Goal: Task Accomplishment & Management: Manage account settings

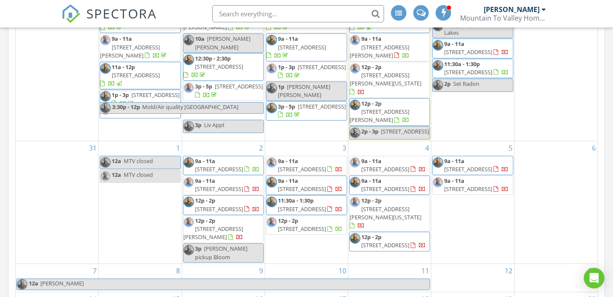
scroll to position [508, 0]
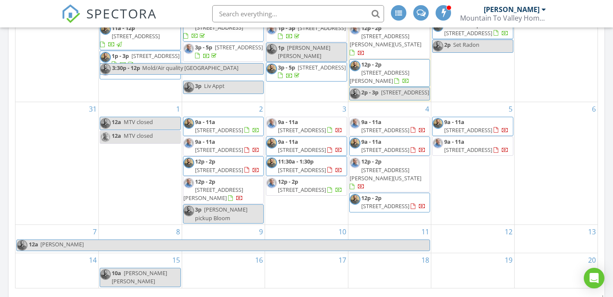
click at [462, 174] on div "5 9a - 11a 1030 N 10th St, Fullerton 18052 9a - 11a 249 Drinker St, Bloomsburg …" at bounding box center [472, 163] width 83 height 122
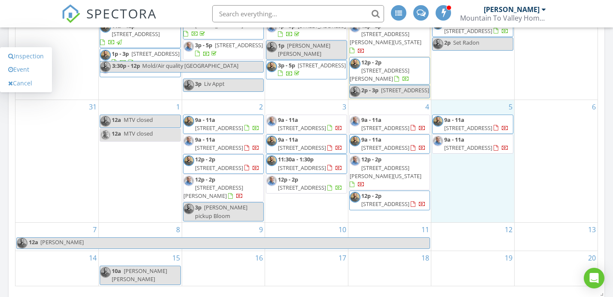
scroll to position [509, 0]
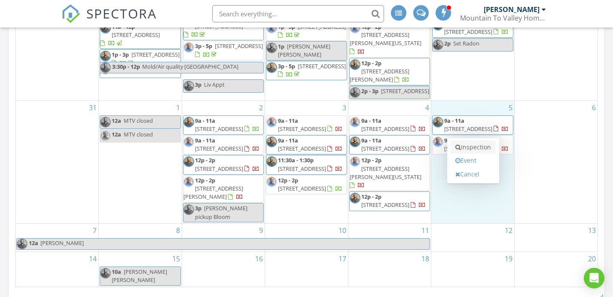
click at [473, 140] on link "Inspection" at bounding box center [473, 147] width 44 height 14
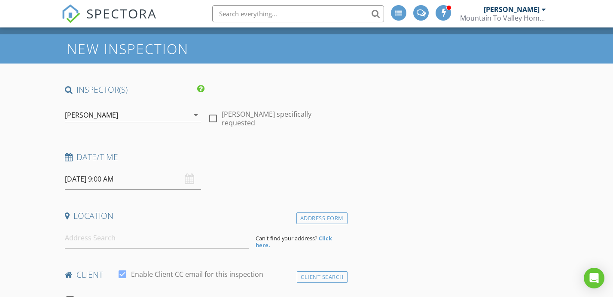
scroll to position [27, 0]
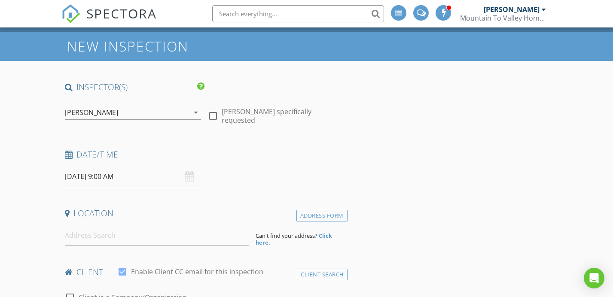
click at [113, 108] on div "[PERSON_NAME]" at bounding box center [127, 113] width 124 height 14
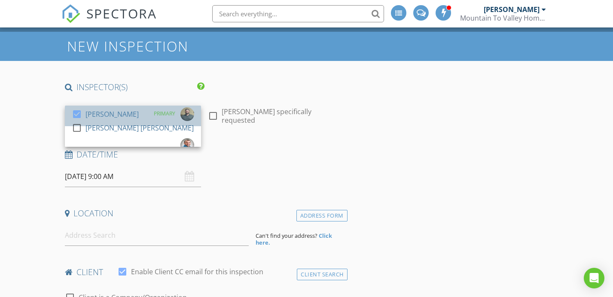
drag, startPoint x: 110, startPoint y: 116, endPoint x: 113, endPoint y: 106, distance: 10.3
click at [110, 116] on link "check_box Justin Weber PRIMARY" at bounding box center [133, 116] width 136 height 21
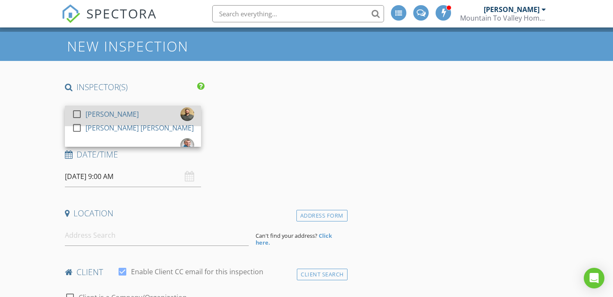
click at [113, 107] on div "[PERSON_NAME]" at bounding box center [111, 114] width 53 height 14
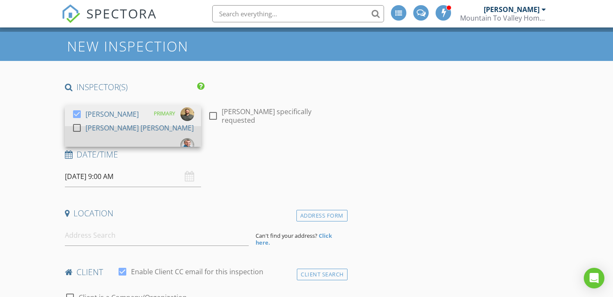
click at [114, 125] on div "[PERSON_NAME] [PERSON_NAME]" at bounding box center [139, 128] width 108 height 14
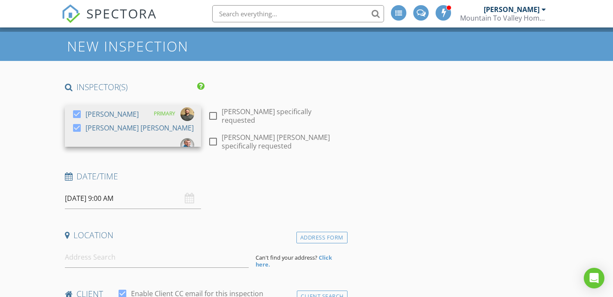
drag, startPoint x: 152, startPoint y: 177, endPoint x: 146, endPoint y: 153, distance: 24.3
click at [152, 188] on input "09/05/2025 9:00 AM" at bounding box center [133, 198] width 136 height 21
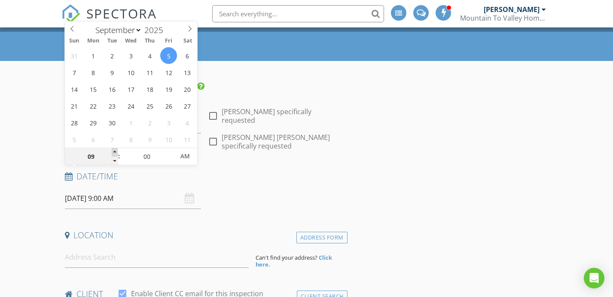
type input "10"
type input "09/05/2025 10:00 AM"
click at [115, 149] on span at bounding box center [115, 152] width 6 height 9
type input "11"
type input "09/05/2025 11:00 AM"
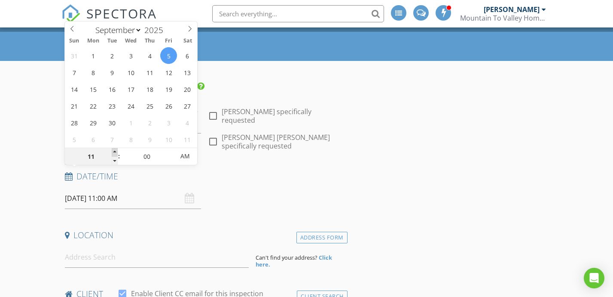
click at [115, 149] on span at bounding box center [115, 152] width 6 height 9
type input "12"
type input "09/05/2025 12:00 PM"
click at [115, 149] on span at bounding box center [115, 152] width 6 height 9
type input "01"
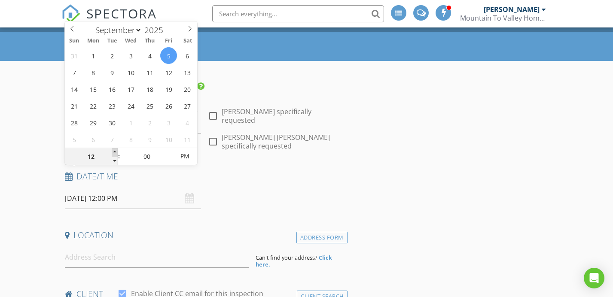
type input "09/05/2025 1:00 PM"
click at [115, 149] on span at bounding box center [115, 152] width 6 height 9
type input "12"
type input "09/05/2025 12:00 PM"
click at [114, 157] on span at bounding box center [115, 161] width 6 height 9
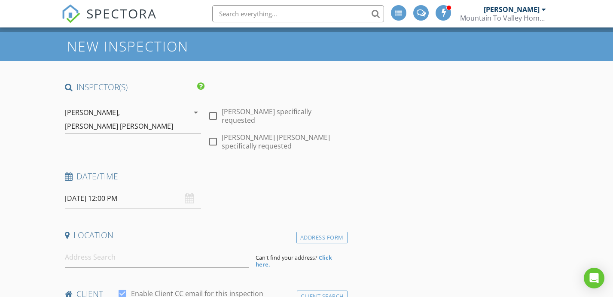
click at [314, 171] on h4 "Date/Time" at bounding box center [204, 176] width 279 height 11
click at [149, 106] on div "Justin Weber, Mike Bonita" at bounding box center [127, 119] width 124 height 27
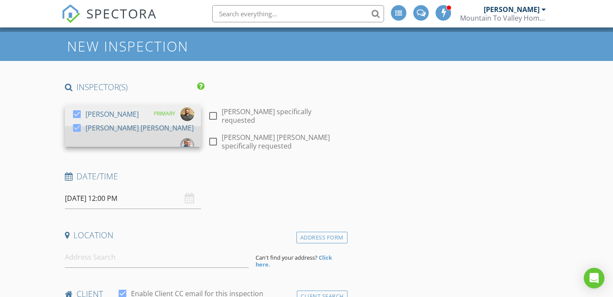
click at [79, 133] on div at bounding box center [79, 135] width 14 height 5
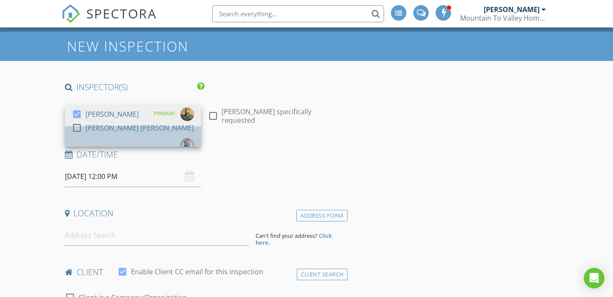
drag, startPoint x: 101, startPoint y: 129, endPoint x: 104, endPoint y: 111, distance: 18.2
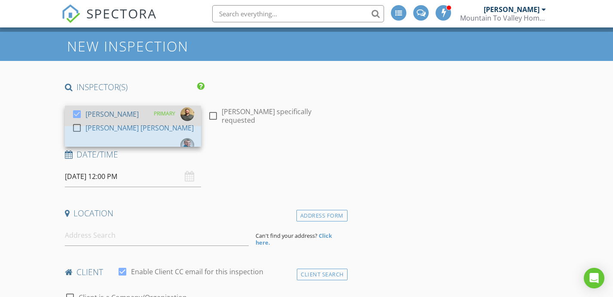
click at [101, 129] on div "[PERSON_NAME] [PERSON_NAME]" at bounding box center [139, 128] width 108 height 14
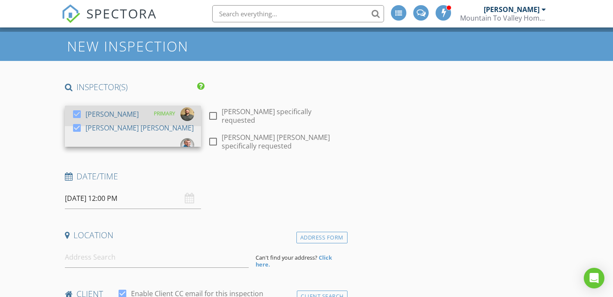
click at [104, 111] on div "[PERSON_NAME]" at bounding box center [111, 114] width 53 height 14
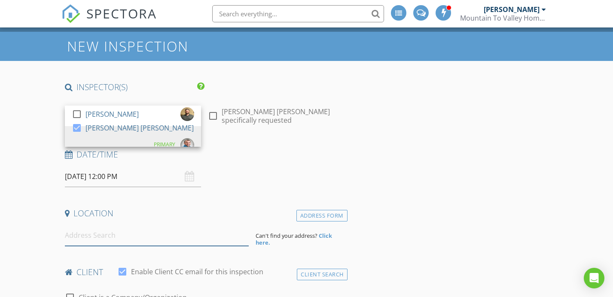
click at [180, 235] on input at bounding box center [157, 235] width 184 height 21
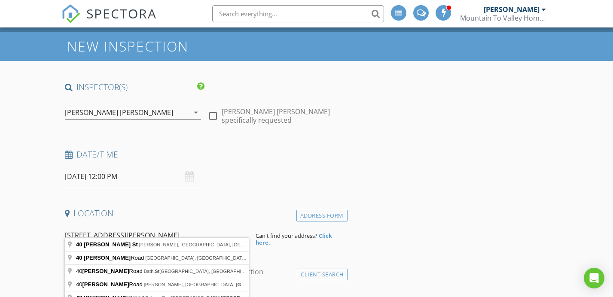
type input "40 Kniffen St, Wilkes-Barre, PA, USA"
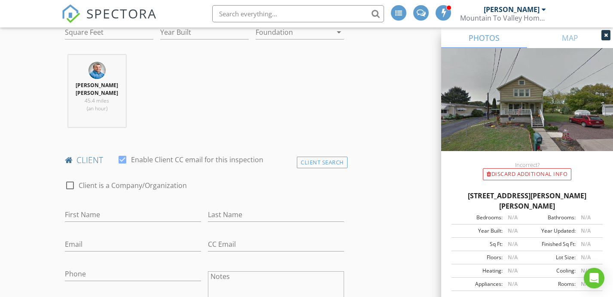
scroll to position [336, 0]
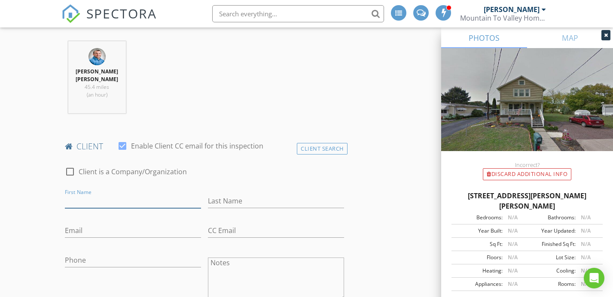
click at [143, 194] on input "First Name" at bounding box center [133, 201] width 136 height 14
type input "Frederick"
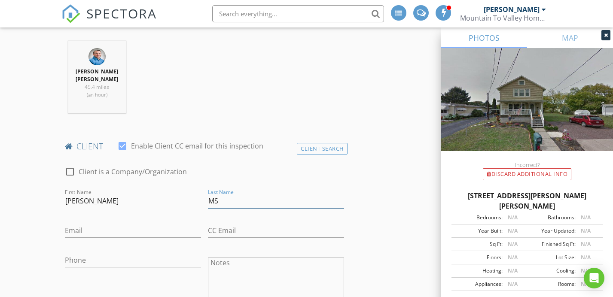
type input "M"
type input "Smith"
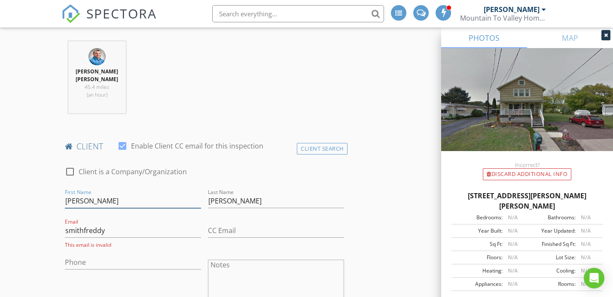
click at [143, 194] on input "Frederick" at bounding box center [133, 201] width 136 height 14
click at [146, 224] on input "smithfreddy" at bounding box center [133, 231] width 136 height 14
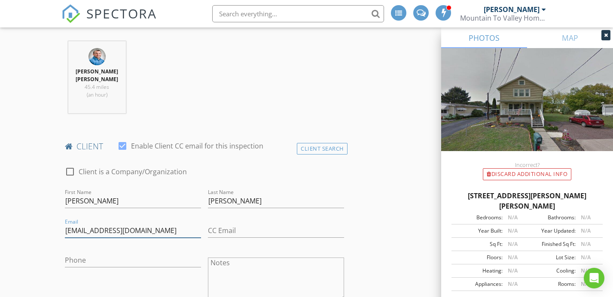
type input "smithfreddy5@yahoo.com"
type input "484-541-3594"
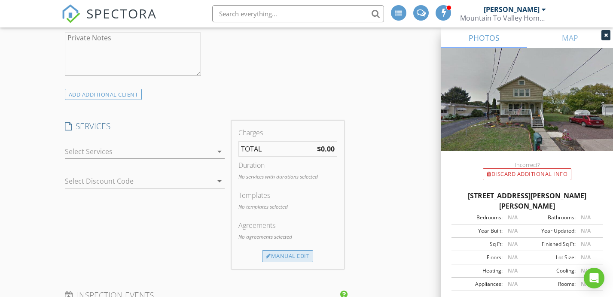
scroll to position [631, 0]
click at [311, 247] on div "Manual Edit" at bounding box center [287, 253] width 51 height 12
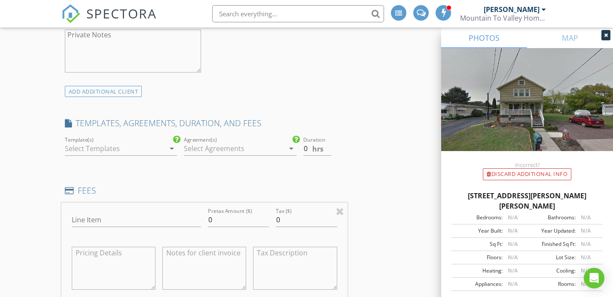
click at [151, 142] on div at bounding box center [115, 149] width 100 height 14
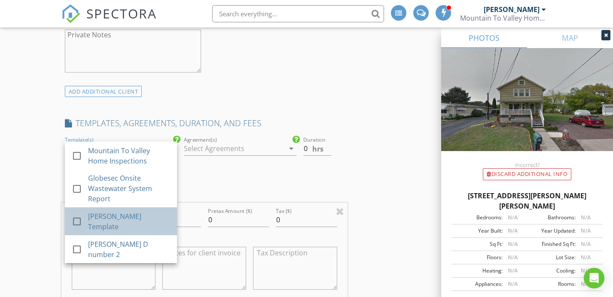
click at [120, 211] on div "Mike B Template" at bounding box center [129, 221] width 82 height 21
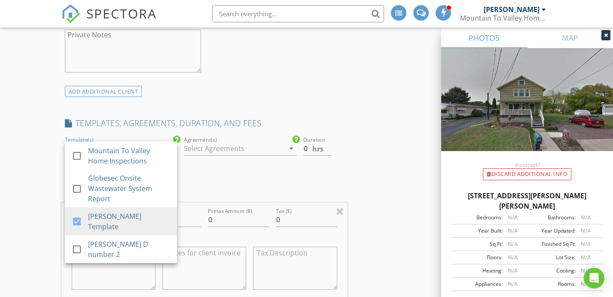
click at [216, 142] on div at bounding box center [234, 149] width 100 height 14
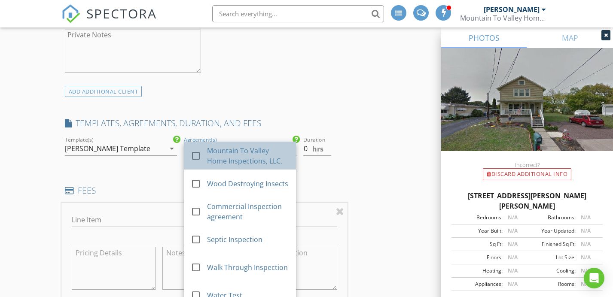
drag, startPoint x: 216, startPoint y: 137, endPoint x: 211, endPoint y: 145, distance: 10.0
click at [216, 146] on div "Mountain To Valley Home Inspections, LLC." at bounding box center [248, 156] width 82 height 21
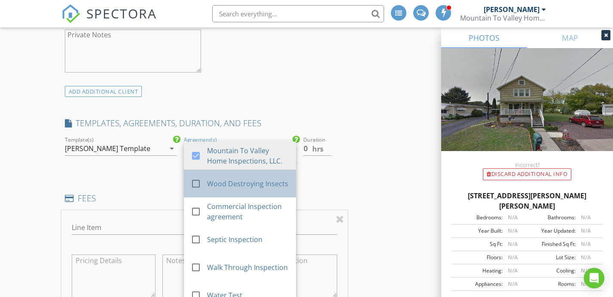
click at [205, 179] on div "check_box_outline_blank" at bounding box center [199, 184] width 16 height 10
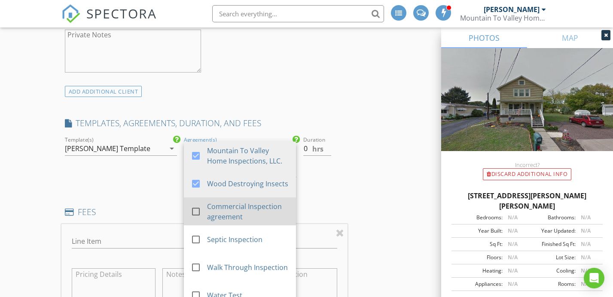
scroll to position [24, 0]
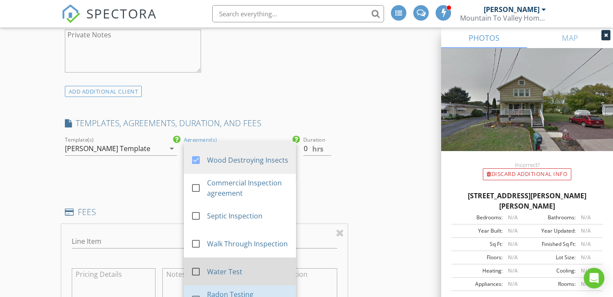
drag, startPoint x: 202, startPoint y: 270, endPoint x: 208, endPoint y: 266, distance: 7.4
click at [202, 286] on link "check_box_outline_blank Radon Testing Agreement" at bounding box center [240, 300] width 112 height 28
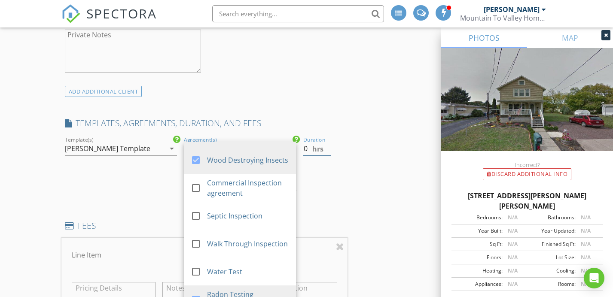
drag, startPoint x: 302, startPoint y: 133, endPoint x: 298, endPoint y: 132, distance: 4.3
click at [301, 135] on div "Duration 0 hrs" at bounding box center [324, 167] width 48 height 65
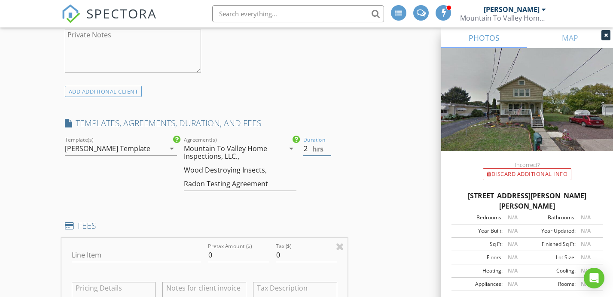
type input "2"
click at [109, 248] on input "Line Item" at bounding box center [136, 255] width 129 height 14
type input "Home Inspection"
drag, startPoint x: 213, startPoint y: 235, endPoint x: 154, endPoint y: 225, distance: 60.0
click at [154, 238] on div "Line Item Home Inspection Pretax Amount ($) 0 Tax ($) 0" at bounding box center [204, 290] width 286 height 104
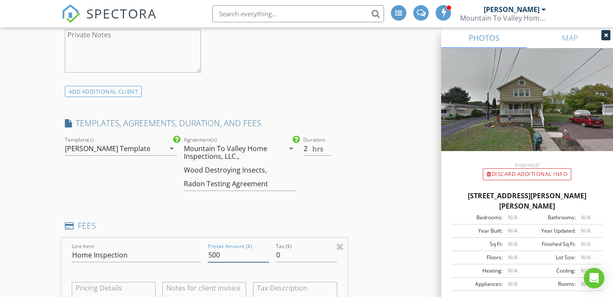
type input "500"
click at [265, 220] on h4 "FEES" at bounding box center [204, 225] width 279 height 11
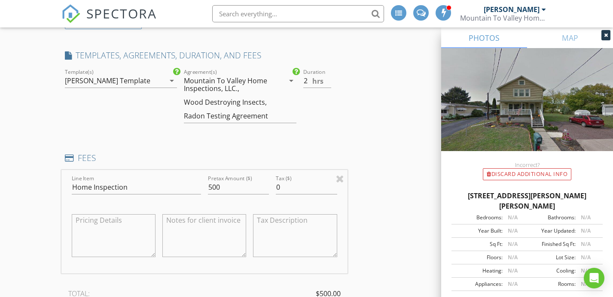
scroll to position [783, 0]
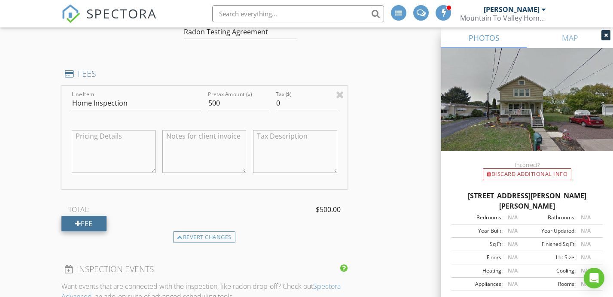
click at [95, 216] on div "Fee" at bounding box center [83, 223] width 45 height 15
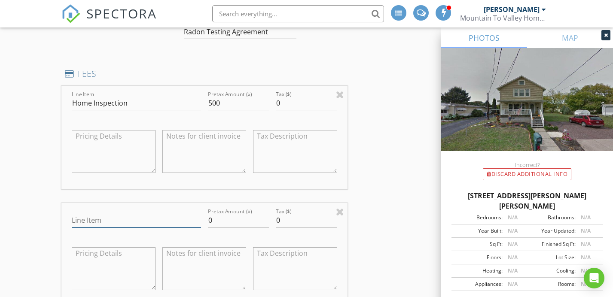
click at [99, 213] on input "Line Item" at bounding box center [136, 220] width 129 height 14
type input "Wood Destroying Organisms"
click at [212, 247] on textarea at bounding box center [204, 268] width 84 height 43
type textarea "C"
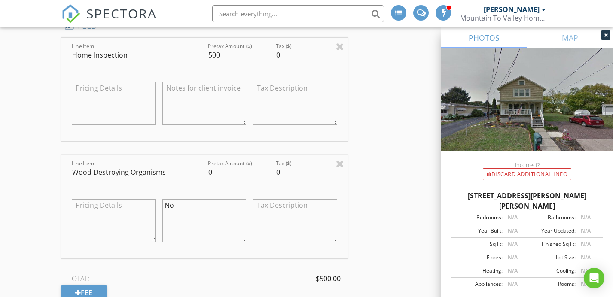
scroll to position [874, 0]
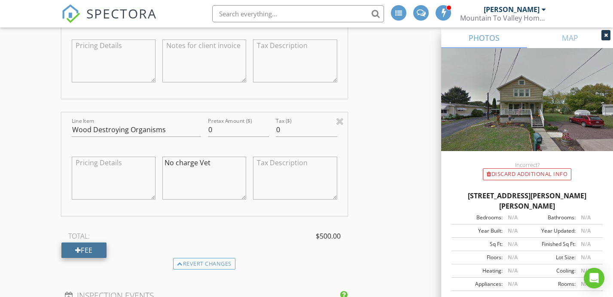
type textarea "No charge Vet"
click at [105, 243] on div "Fee" at bounding box center [83, 250] width 45 height 15
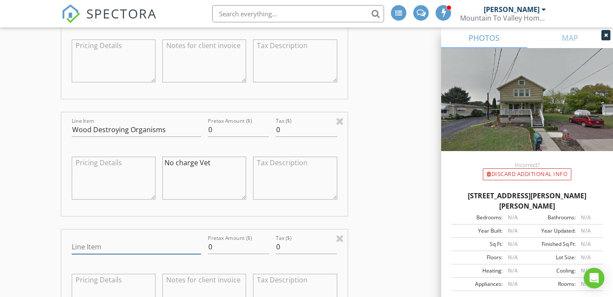
click at [106, 240] on input "Line Item" at bounding box center [136, 247] width 129 height 14
type input "Radon"
drag, startPoint x: 206, startPoint y: 231, endPoint x: 186, endPoint y: 229, distance: 20.7
click at [186, 230] on div "Line Item Radon Pretax Amount ($) 0 Tax ($) 0" at bounding box center [204, 282] width 286 height 104
type input "125"
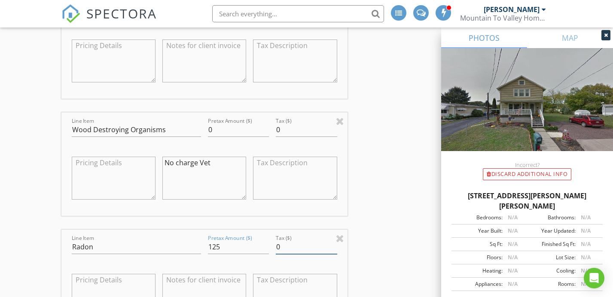
click at [375, 232] on div "INSPECTOR(S) check_box_outline_blank Justin Weber check_box Mike Bonita PRIMARY…" at bounding box center [306, 180] width 491 height 1891
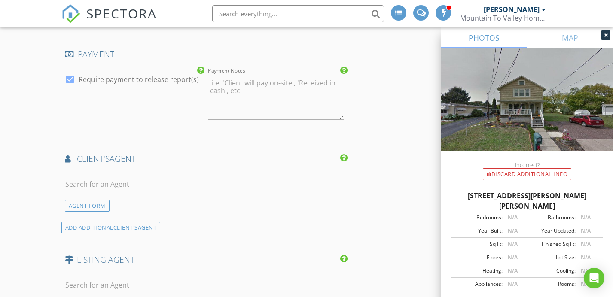
scroll to position [1309, 0]
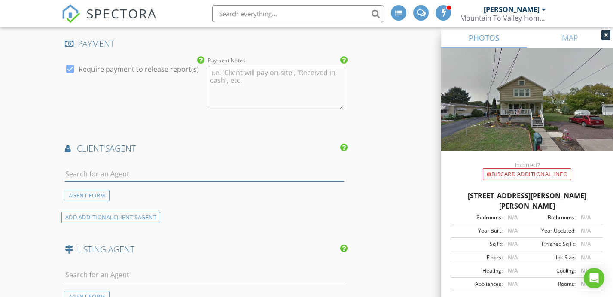
click at [227, 167] on input "text" at bounding box center [204, 174] width 279 height 14
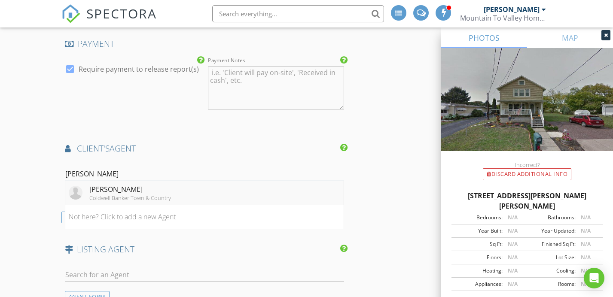
type input "kim sc"
click at [229, 181] on li "Kim Schwartz Coldwell Banker Town & Country" at bounding box center [204, 193] width 278 height 24
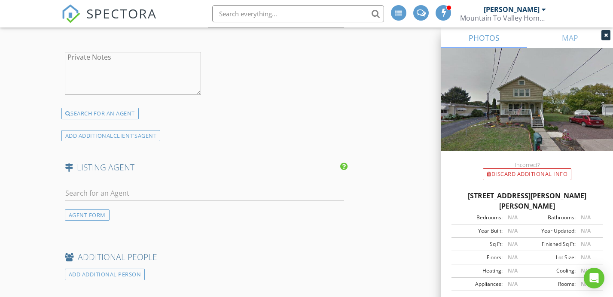
scroll to position [1645, 0]
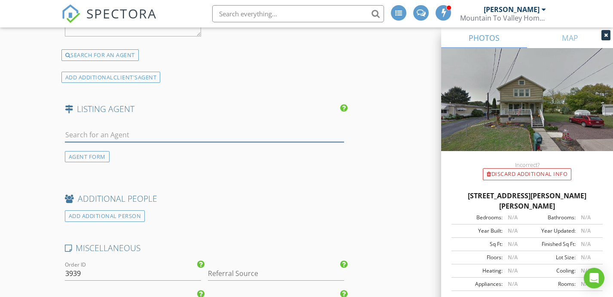
click at [191, 128] on input "text" at bounding box center [204, 135] width 279 height 14
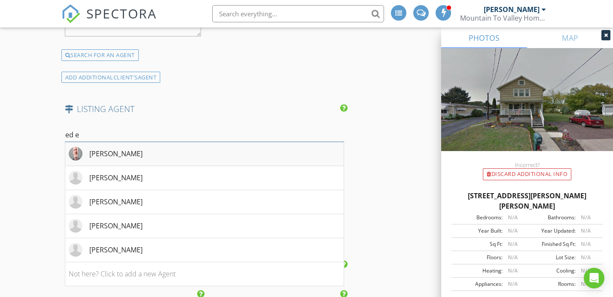
type input "ed e"
click at [242, 142] on li "Ed Elliot" at bounding box center [204, 154] width 278 height 24
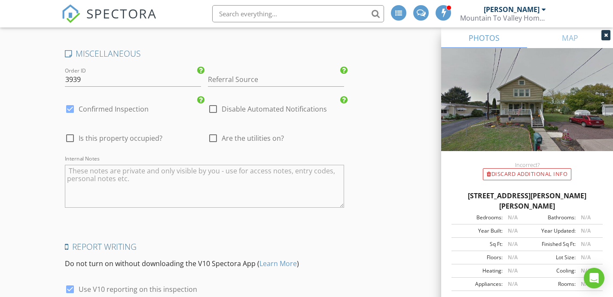
scroll to position [2108, 0]
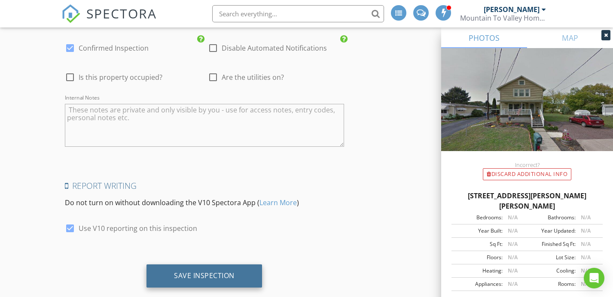
click at [186, 271] on div "Save Inspection" at bounding box center [204, 275] width 61 height 9
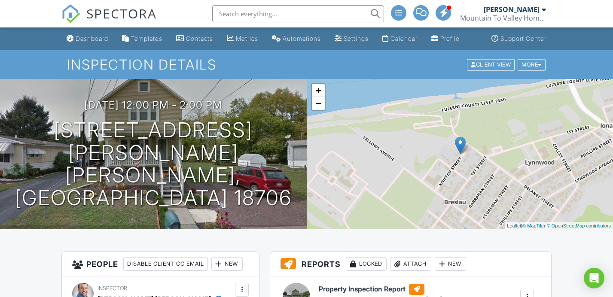
click at [91, 41] on link "Dashboard" at bounding box center [87, 39] width 49 height 16
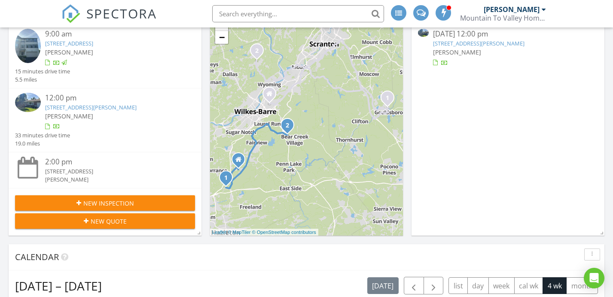
scroll to position [138, 0]
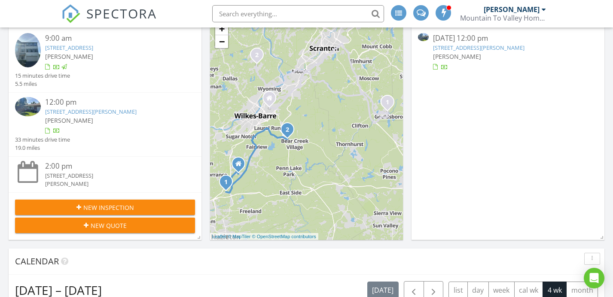
click at [115, 97] on div "12:00 pm" at bounding box center [112, 102] width 135 height 11
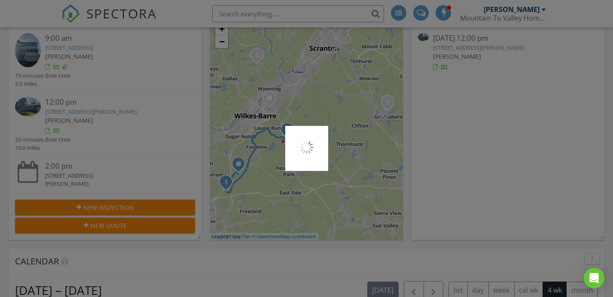
click at [113, 103] on div at bounding box center [306, 148] width 613 height 297
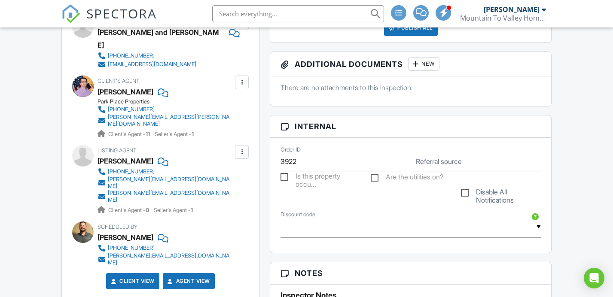
scroll to position [322, 0]
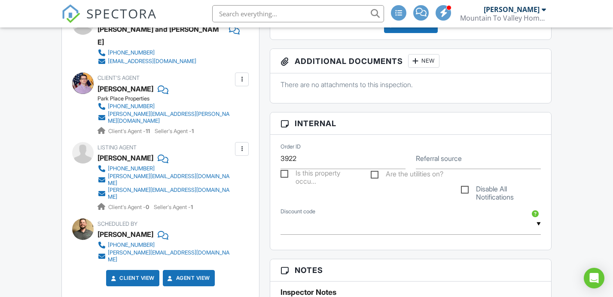
click at [426, 68] on div "New" at bounding box center [423, 61] width 31 height 14
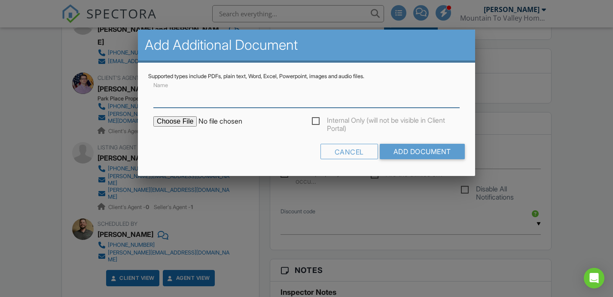
click at [311, 103] on input "Name" at bounding box center [306, 97] width 306 height 21
type input "Pest Report"
drag, startPoint x: 174, startPoint y: 130, endPoint x: 177, endPoint y: 125, distance: 5.6
click at [174, 130] on div "Internal Only (will not be visible in Client Portal)" at bounding box center [306, 125] width 317 height 19
click at [177, 125] on input "file" at bounding box center [226, 121] width 146 height 10
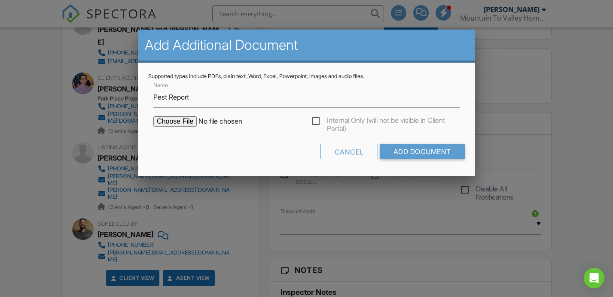
type input "C:\fakepath\Pest Form.pdf"
click at [431, 157] on input "Add Document" at bounding box center [422, 151] width 85 height 15
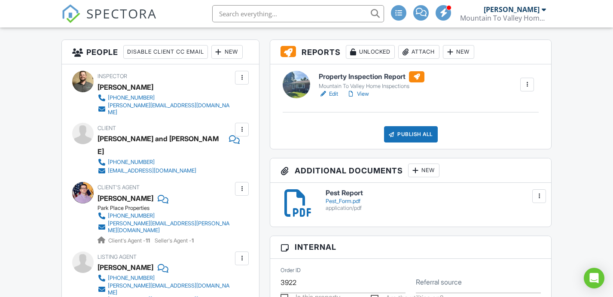
scroll to position [213, 0]
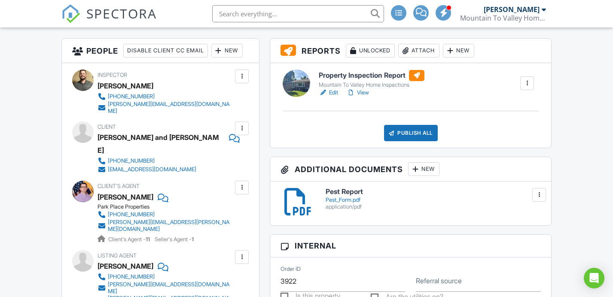
click at [242, 184] on div at bounding box center [242, 188] width 14 height 14
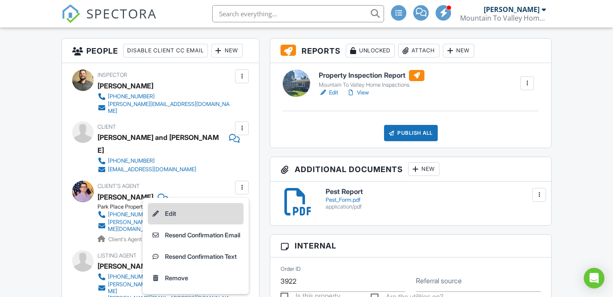
click at [209, 204] on li "Edit" at bounding box center [196, 213] width 96 height 21
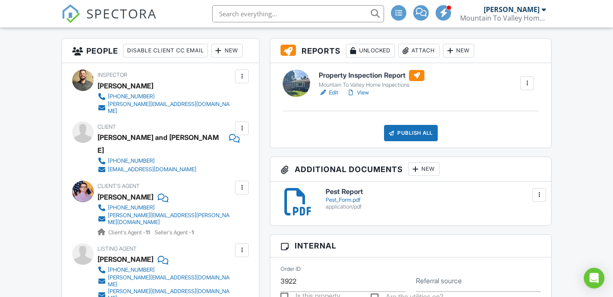
drag, startPoint x: 365, startPoint y: 106, endPoint x: 364, endPoint y: 102, distance: 4.3
click at [365, 106] on div "Property Inspection Report Mountain To Valley Home Inspections Edit View Quick …" at bounding box center [410, 105] width 281 height 85
click at [364, 97] on link "View" at bounding box center [358, 92] width 22 height 9
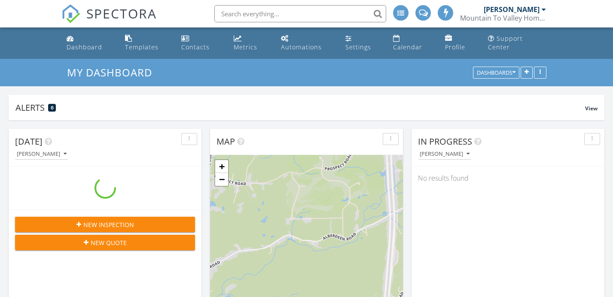
scroll to position [890, 613]
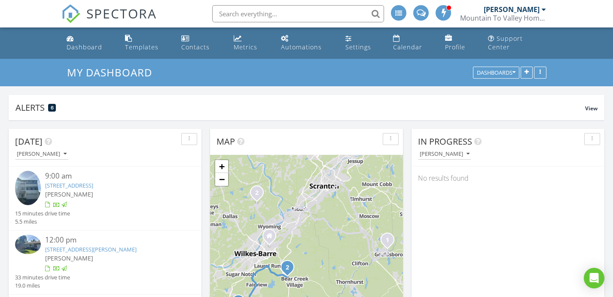
click at [125, 254] on div "[PERSON_NAME]" at bounding box center [112, 258] width 135 height 9
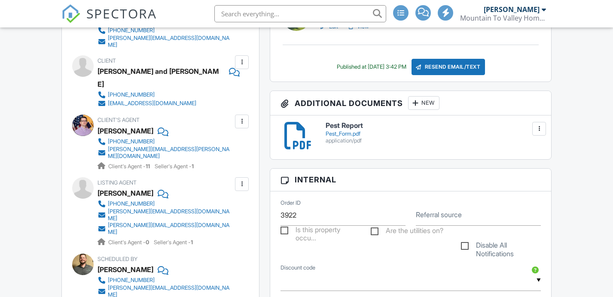
scroll to position [284, 0]
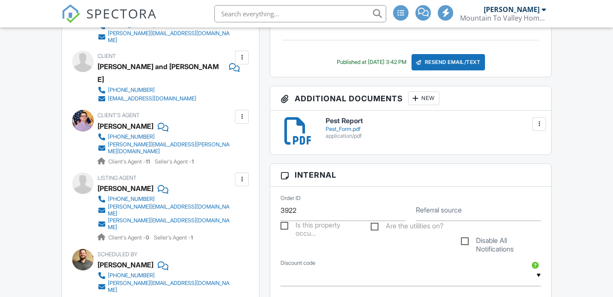
click at [438, 105] on div "New" at bounding box center [423, 98] width 31 height 14
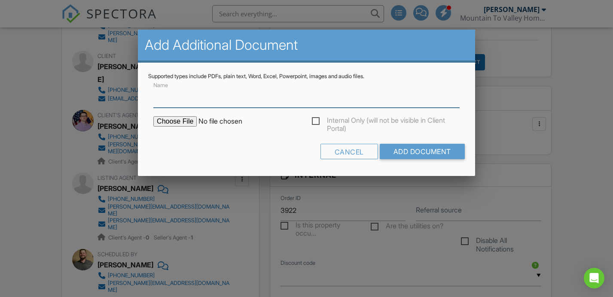
click at [326, 102] on input "Name" at bounding box center [306, 97] width 306 height 21
type input "Septic Report"
click at [167, 123] on input "file" at bounding box center [226, 121] width 146 height 10
type input "C:\fakepath\Shuey Septic.pdf"
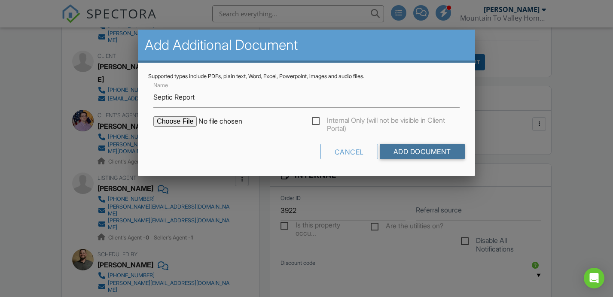
click at [457, 151] on input "Add Document" at bounding box center [422, 151] width 85 height 15
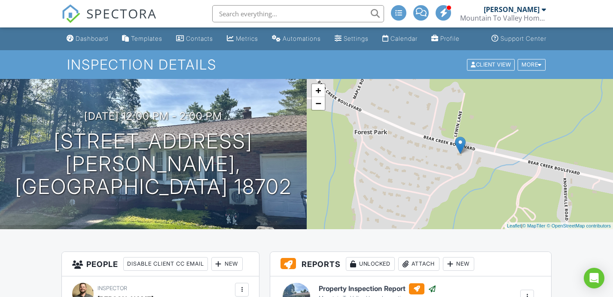
click at [94, 42] on div "Dashboard" at bounding box center [92, 38] width 33 height 7
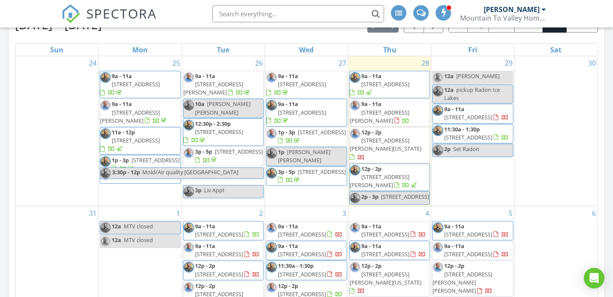
scroll to position [317, 0]
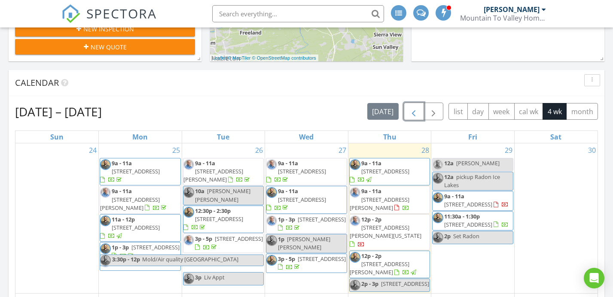
click at [411, 103] on button "button" at bounding box center [414, 112] width 20 height 18
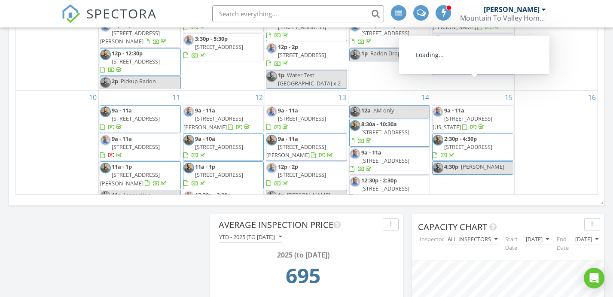
scroll to position [602, 0]
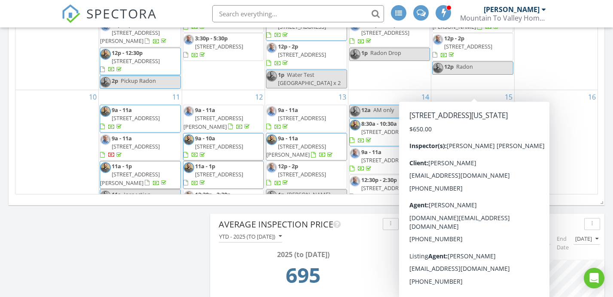
click at [492, 114] on span "612 Wyoming Ave, West Pittston 18643" at bounding box center [463, 122] width 60 height 16
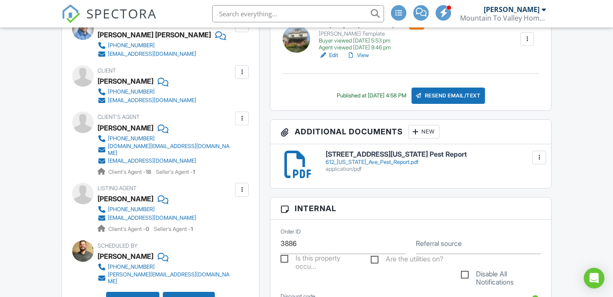
scroll to position [265, 0]
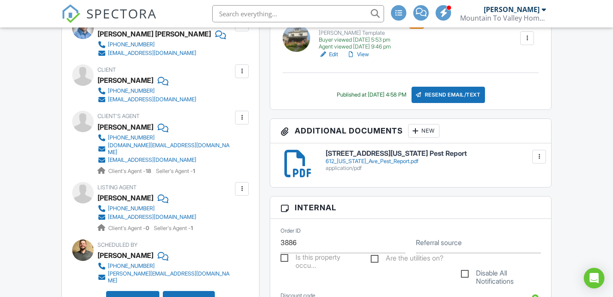
click at [138, 103] on div "[EMAIL_ADDRESS][DOMAIN_NAME]" at bounding box center [152, 99] width 88 height 7
drag, startPoint x: 174, startPoint y: 159, endPoint x: 107, endPoint y: 162, distance: 67.5
click at [107, 162] on div "Client's Agent Christy Bergen 570-290-5321 csbergen.realtor@gmail.com shannonse…" at bounding box center [185, 143] width 177 height 64
copy div "shannonsellspa@gmail.com"
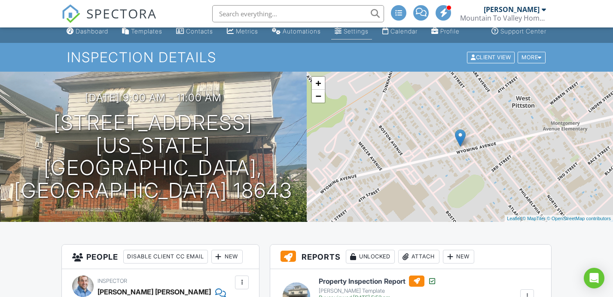
scroll to position [0, 0]
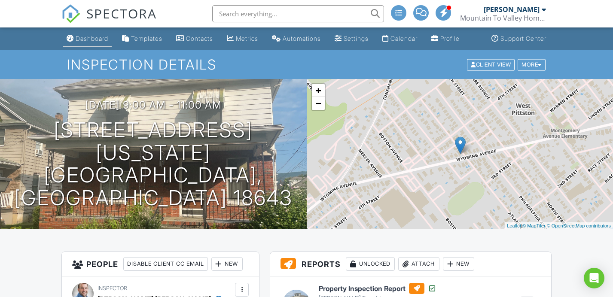
click at [94, 39] on link "Dashboard" at bounding box center [87, 39] width 49 height 16
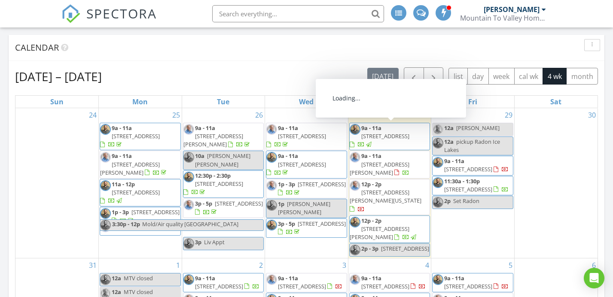
scroll to position [342, 0]
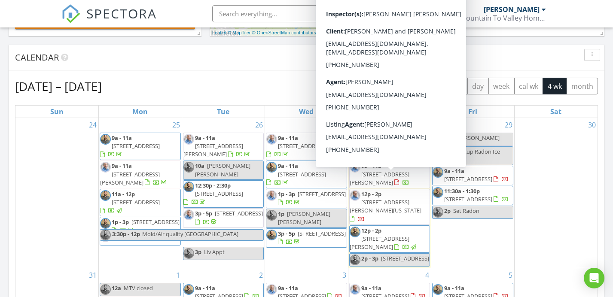
click at [408, 198] on span "[STREET_ADDRESS][PERSON_NAME][US_STATE]" at bounding box center [386, 206] width 72 height 16
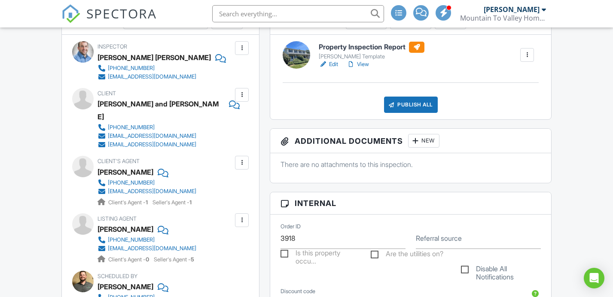
scroll to position [268, 0]
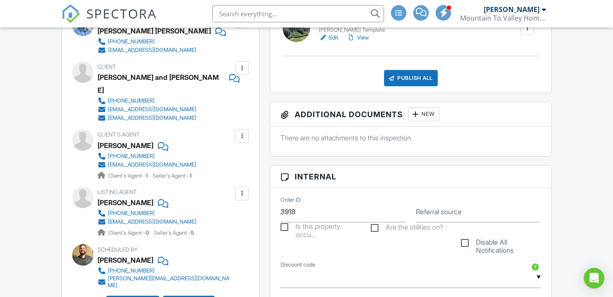
click at [431, 121] on div "New" at bounding box center [423, 114] width 31 height 14
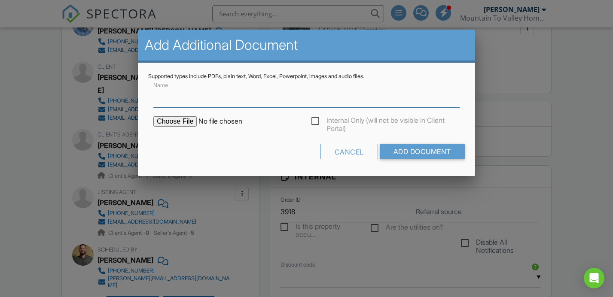
click at [180, 98] on input "Name" at bounding box center [306, 97] width 306 height 21
type input "Radon Report"
click at [189, 125] on input "file" at bounding box center [226, 121] width 146 height 10
type input "C:\fakepath\Le Radon.pdf"
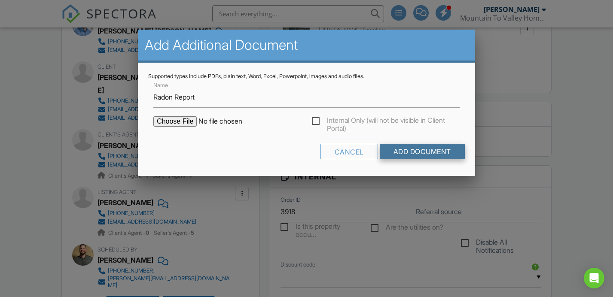
click at [402, 146] on input "Add Document" at bounding box center [422, 151] width 85 height 15
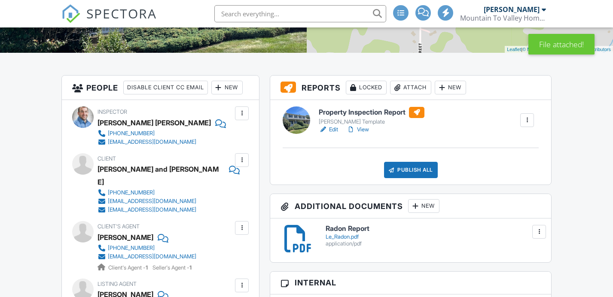
scroll to position [302, 0]
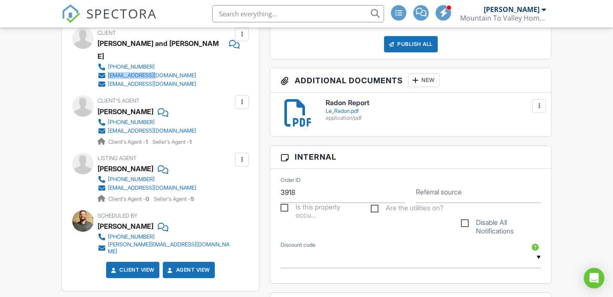
drag, startPoint x: 177, startPoint y: 69, endPoint x: 109, endPoint y: 73, distance: 67.9
click at [109, 73] on div "570-709-3789 anhle124@aol.com efinnegan@comcast.net" at bounding box center [168, 76] width 143 height 26
copy div "anhle124@aol.com"
drag, startPoint x: 153, startPoint y: 83, endPoint x: 108, endPoint y: 82, distance: 45.1
click at [108, 82] on div "Client Anh and Elizabeth Le 570-709-3789 anhle124@aol.com efinnegan@comcast.net" at bounding box center [185, 57] width 177 height 61
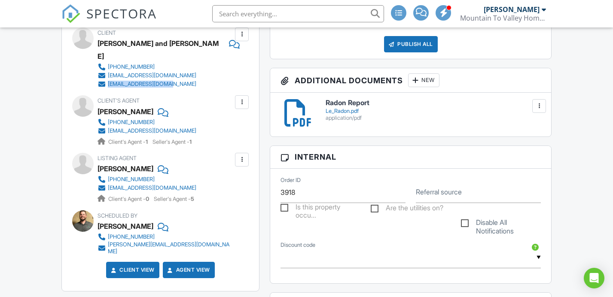
copy div "efinnegan@comcast.net"
drag, startPoint x: 178, startPoint y: 128, endPoint x: 107, endPoint y: 127, distance: 71.3
click at [107, 127] on div "570-283-9100 nealon4@msn.com Client's Agent - 1 Seller's Agent - 1" at bounding box center [150, 132] width 106 height 28
copy div "nealon4@msn.com"
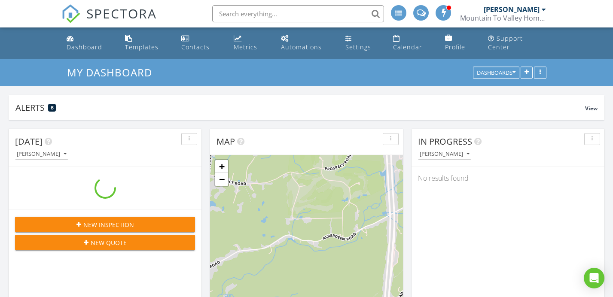
scroll to position [185, 193]
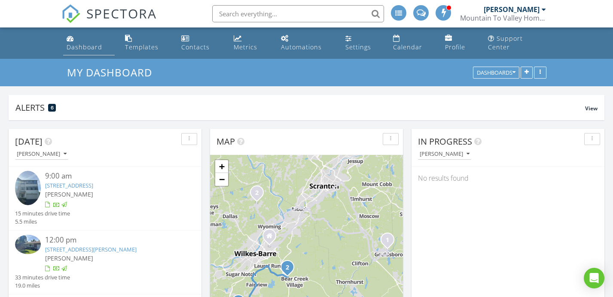
click at [75, 45] on link "Dashboard" at bounding box center [89, 43] width 52 height 24
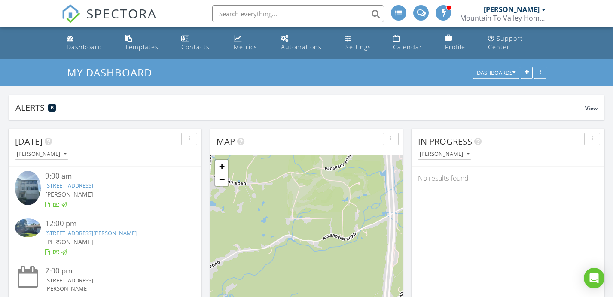
scroll to position [185, 193]
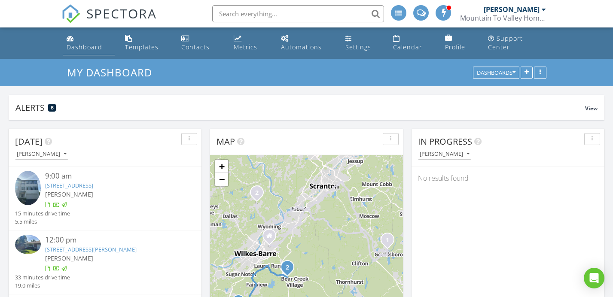
click at [76, 43] on div "Dashboard" at bounding box center [85, 47] width 36 height 8
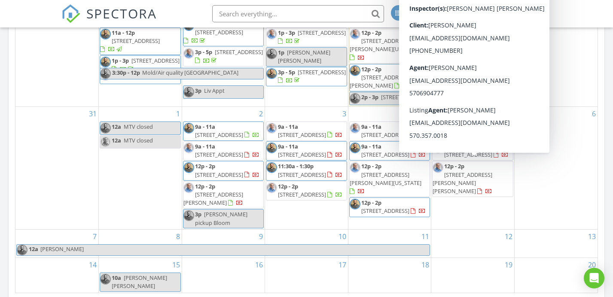
scroll to position [487, 0]
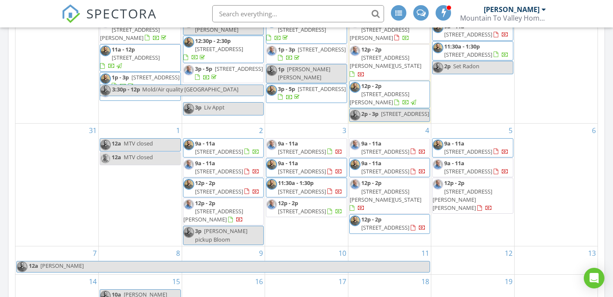
click at [463, 217] on div "5 9a - 11a 1030 N 10th St, Fullerton 18052 9a - 11a 249 Drinker St, Bloomsburg …" at bounding box center [472, 185] width 83 height 122
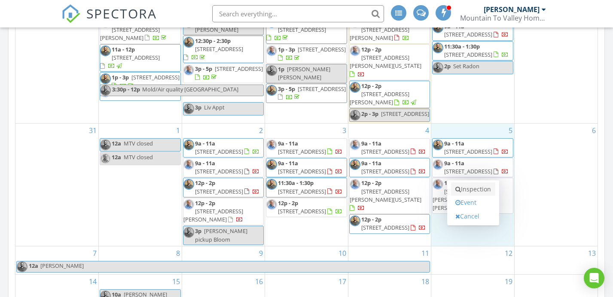
click at [468, 183] on link "Inspection" at bounding box center [473, 190] width 44 height 14
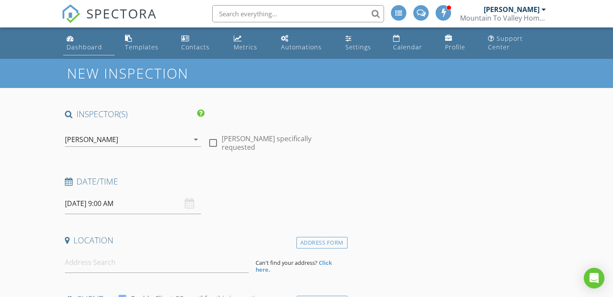
click at [91, 43] on link "Dashboard" at bounding box center [89, 43] width 52 height 24
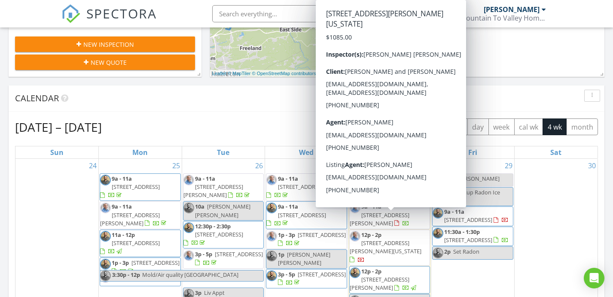
scroll to position [295, 0]
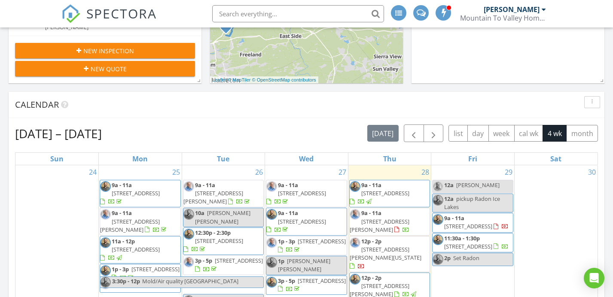
click at [539, 185] on div "30" at bounding box center [556, 240] width 83 height 150
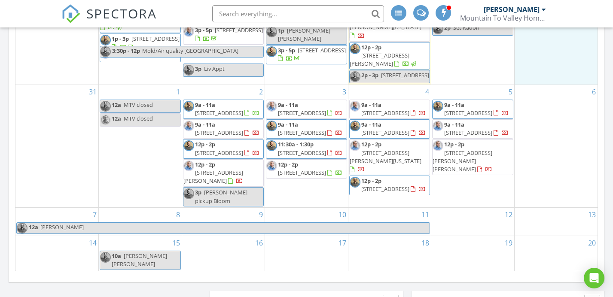
scroll to position [0, 0]
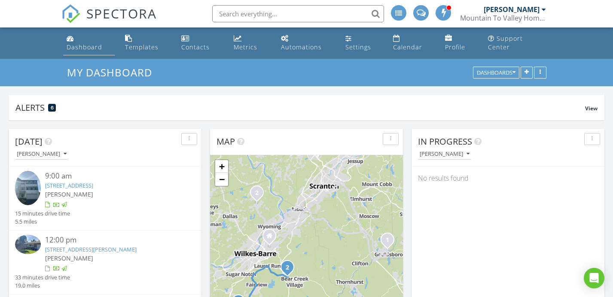
click at [82, 43] on div "Dashboard" at bounding box center [85, 47] width 36 height 8
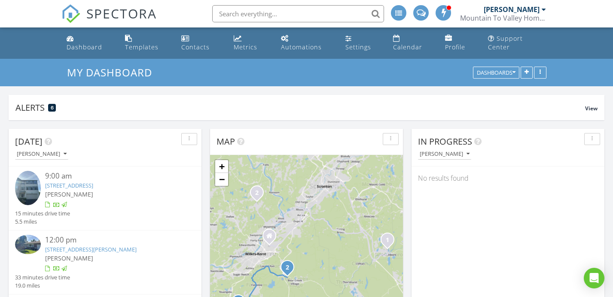
scroll to position [185, 193]
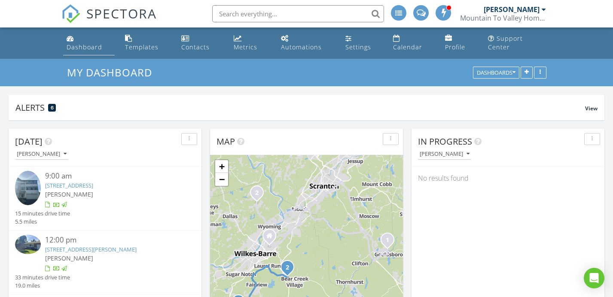
click at [87, 43] on link "Dashboard" at bounding box center [89, 43] width 52 height 24
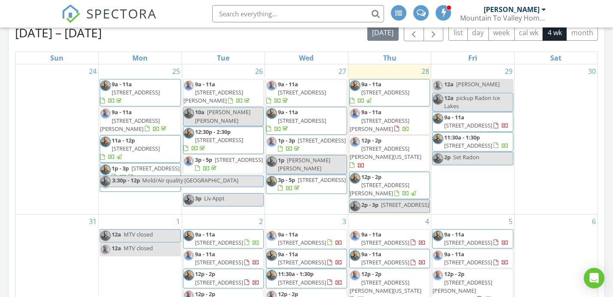
scroll to position [397, 0]
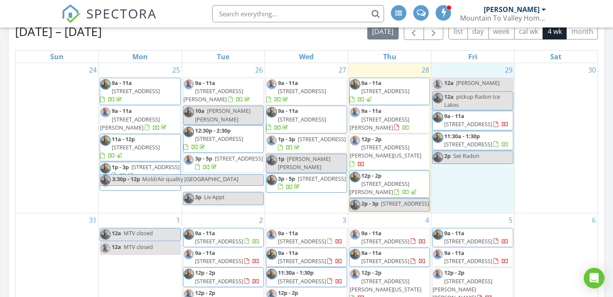
click at [472, 194] on div "29 12a mike Off 12a pickup Radon Ice Lakes 9a - 11a 132 N Main St, Mountain Top…" at bounding box center [472, 138] width 83 height 150
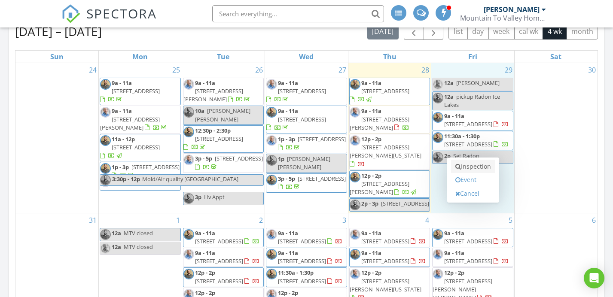
click at [476, 160] on link "Inspection" at bounding box center [473, 167] width 44 height 14
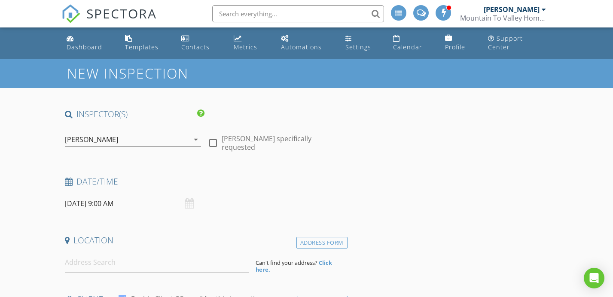
click at [124, 133] on div "[PERSON_NAME]" at bounding box center [127, 140] width 124 height 14
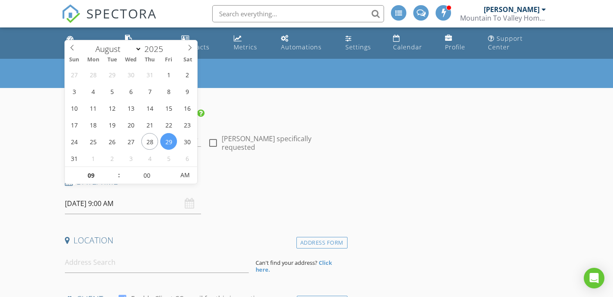
click at [163, 195] on input "[DATE] 9:00 AM" at bounding box center [133, 203] width 136 height 21
type input "10"
type input "[DATE] 10:00 AM"
click at [115, 168] on span at bounding box center [115, 171] width 6 height 9
type input "11"
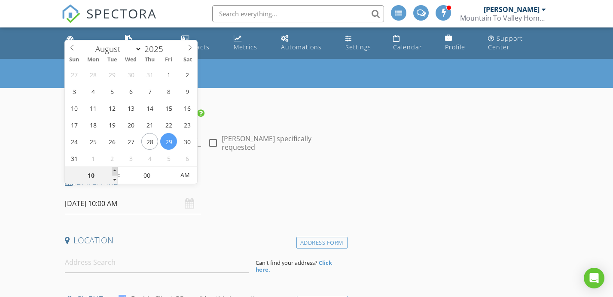
type input "[DATE] 11:00 AM"
click at [115, 168] on span at bounding box center [115, 171] width 6 height 9
type input "12"
type input "[DATE] 12:00 PM"
click at [115, 168] on span at bounding box center [115, 171] width 6 height 9
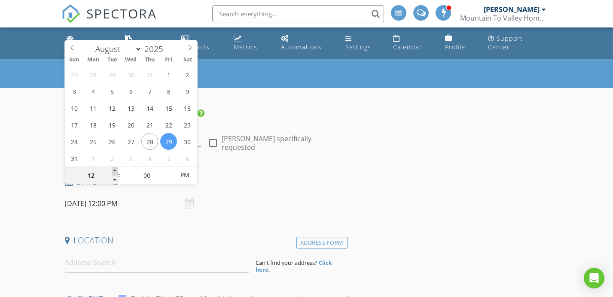
type input "01"
type input "[DATE] 1:00 PM"
click at [115, 168] on span at bounding box center [115, 171] width 6 height 9
type input "02"
type input "[DATE] 2:00 PM"
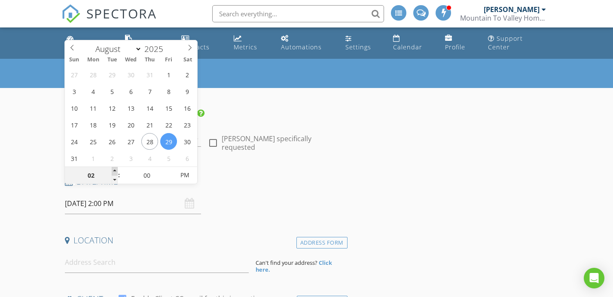
click at [115, 168] on span at bounding box center [115, 171] width 6 height 9
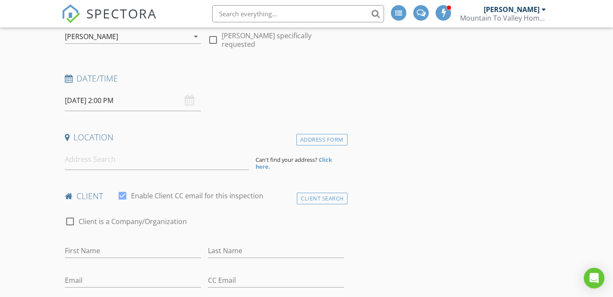
drag, startPoint x: 157, startPoint y: 164, endPoint x: 156, endPoint y: 153, distance: 10.8
click at [156, 153] on input at bounding box center [157, 159] width 184 height 21
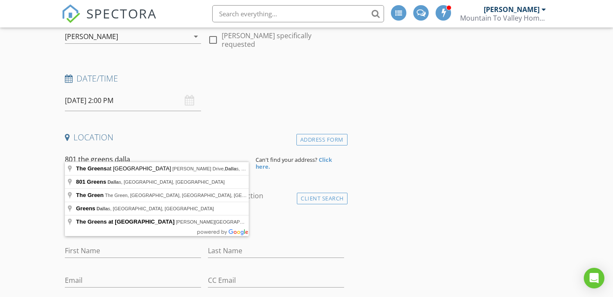
type input "[STREET_ADDRESS]"
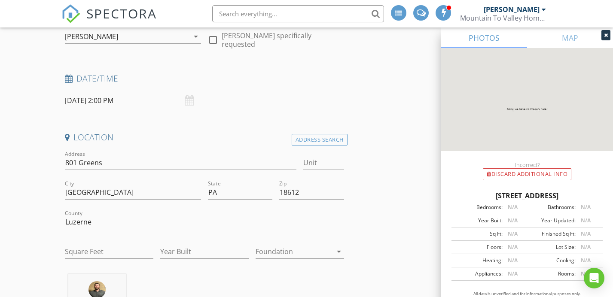
click at [445, 161] on div "Incorrect? Discard Additional info" at bounding box center [527, 165] width 172 height 29
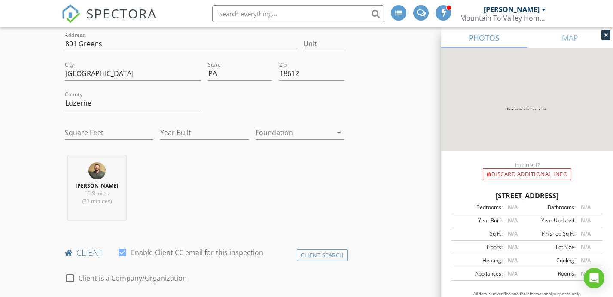
scroll to position [303, 0]
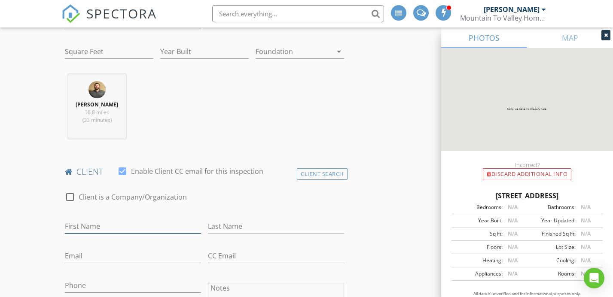
click at [132, 219] on input "First Name" at bounding box center [133, 226] width 136 height 14
type input "Lisa"
type input "Brown"
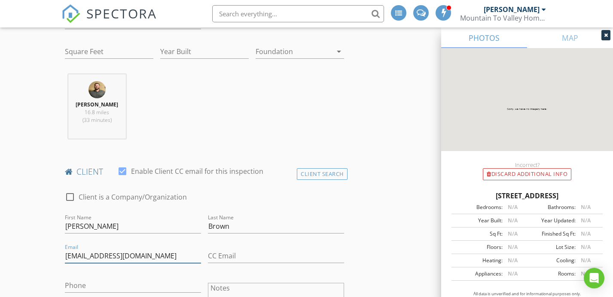
type input "leb325@gmail.com"
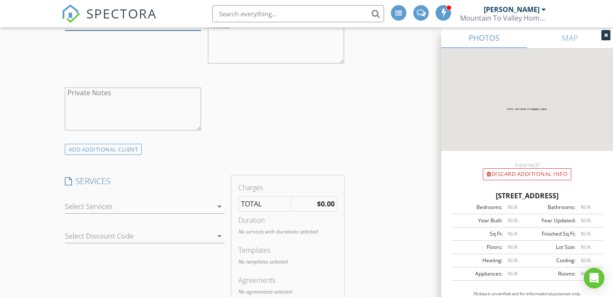
scroll to position [664, 0]
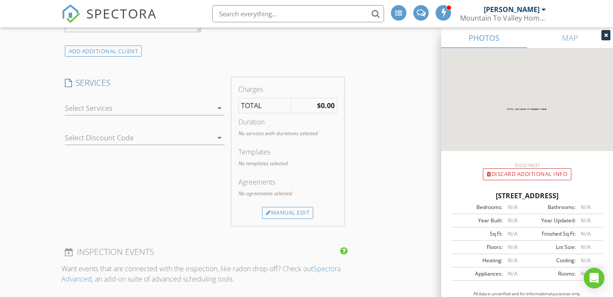
type input "570-574-1728"
drag, startPoint x: 278, startPoint y: 212, endPoint x: 281, endPoint y: 206, distance: 7.3
click at [278, 212] on div "Charges TOTAL $0.00 Duration No services with durations selected Templates No t…" at bounding box center [288, 151] width 112 height 148
click at [282, 207] on div "Manual Edit" at bounding box center [287, 213] width 51 height 12
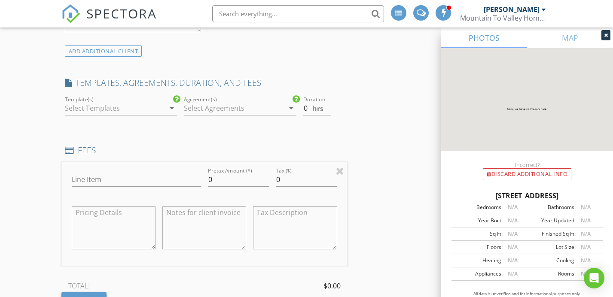
click at [161, 105] on div at bounding box center [115, 108] width 100 height 14
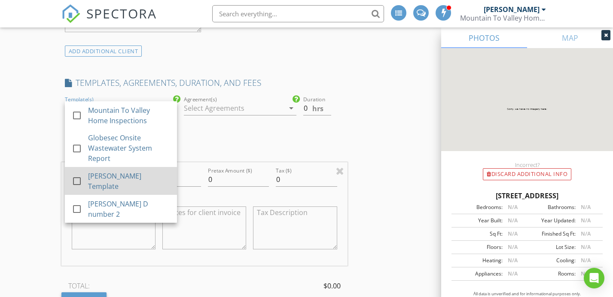
click at [100, 172] on div "Mike B Template" at bounding box center [129, 181] width 82 height 21
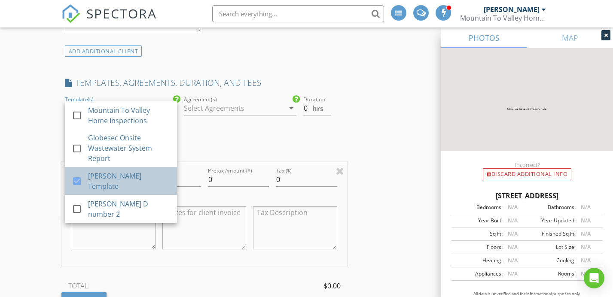
click at [113, 171] on div "Mike B Template" at bounding box center [129, 181] width 82 height 21
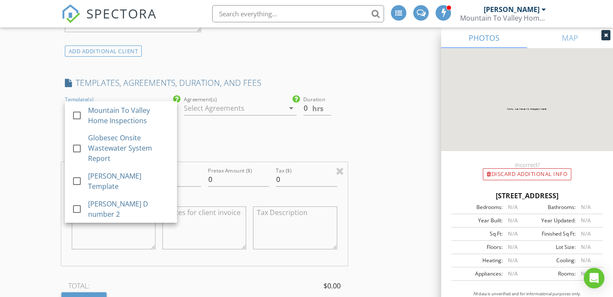
click at [217, 106] on div at bounding box center [234, 108] width 100 height 14
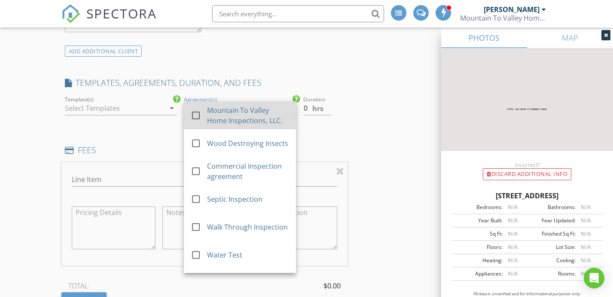
click at [210, 105] on div "Mountain To Valley Home Inspections, LLC." at bounding box center [248, 115] width 82 height 21
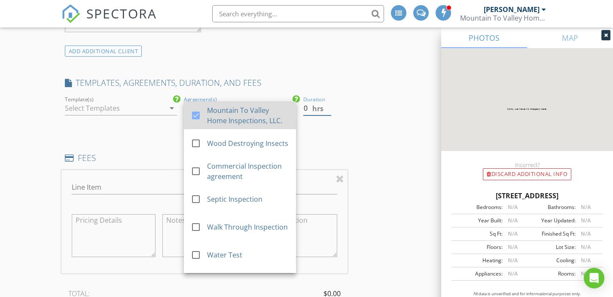
drag, startPoint x: 306, startPoint y: 101, endPoint x: 278, endPoint y: 101, distance: 27.9
click at [278, 101] on div "check_box_outline_blank Mountain To Valley Home Inspections check_box_outline_b…" at bounding box center [204, 112] width 286 height 37
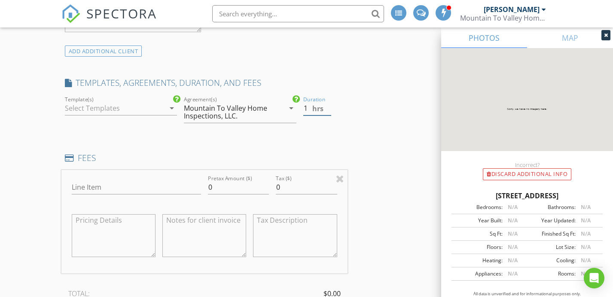
type input "1"
click at [127, 180] on input "Line Item" at bounding box center [136, 187] width 129 height 14
click at [146, 101] on div at bounding box center [115, 108] width 100 height 14
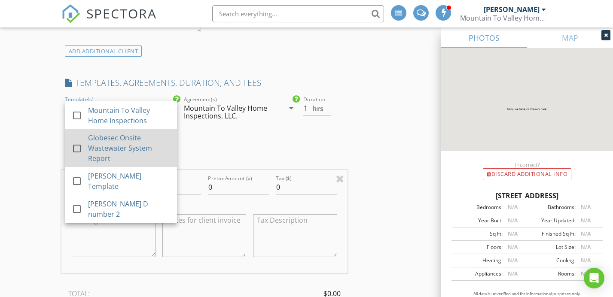
click at [115, 139] on div "Globesec Onsite Wastewater System Report" at bounding box center [129, 148] width 82 height 31
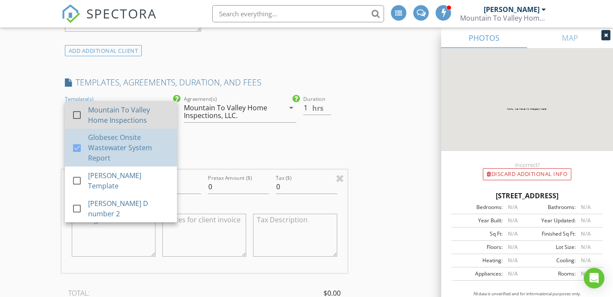
drag, startPoint x: 115, startPoint y: 139, endPoint x: 115, endPoint y: 103, distance: 36.5
click at [113, 139] on div "Globesec Onsite Wastewater System Report" at bounding box center [129, 147] width 82 height 31
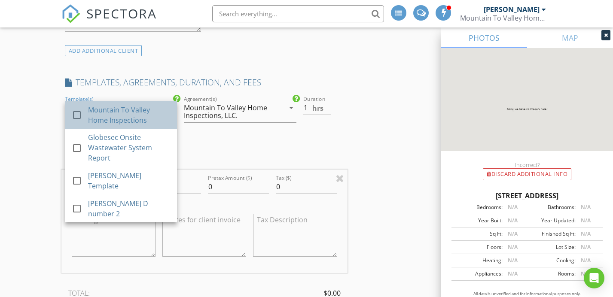
click at [115, 105] on div "Mountain To Valley Home Inspections" at bounding box center [129, 115] width 82 height 21
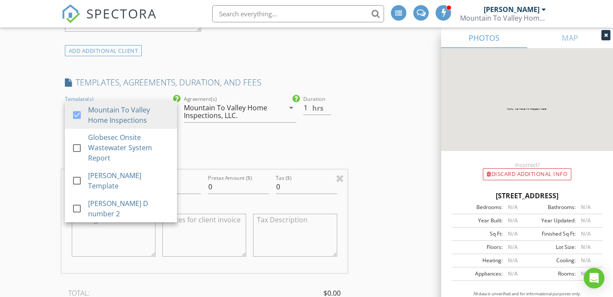
click at [236, 104] on div "Mountain To Valley Home Inspections, LLC." at bounding box center [229, 111] width 90 height 15
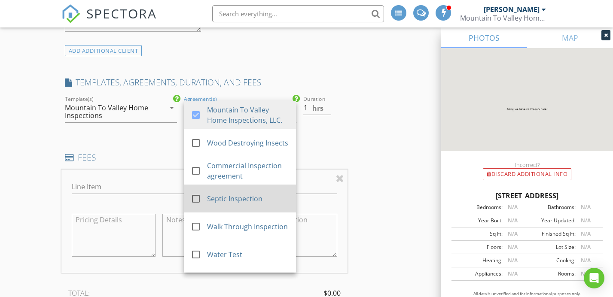
scroll to position [24, 0]
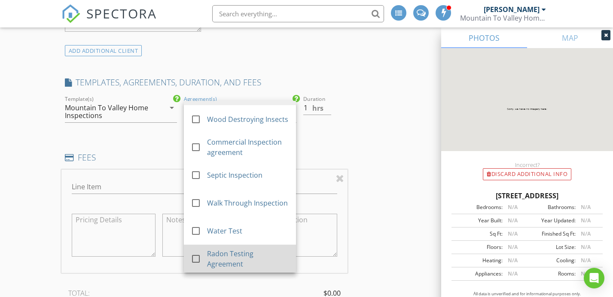
click at [201, 252] on div "check_box_outline_blank" at bounding box center [199, 260] width 16 height 17
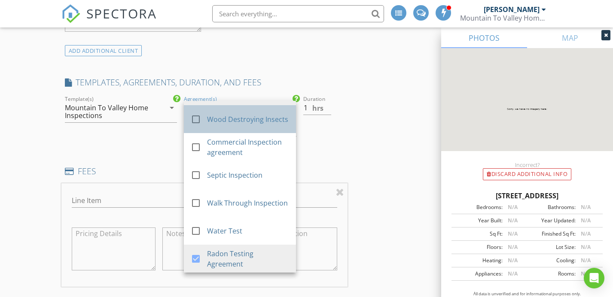
click at [204, 109] on div "check_box_outline_blank Wood Destroying Insects" at bounding box center [240, 119] width 98 height 21
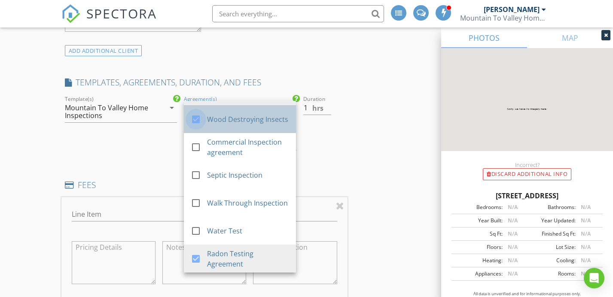
click at [195, 112] on div at bounding box center [196, 119] width 15 height 15
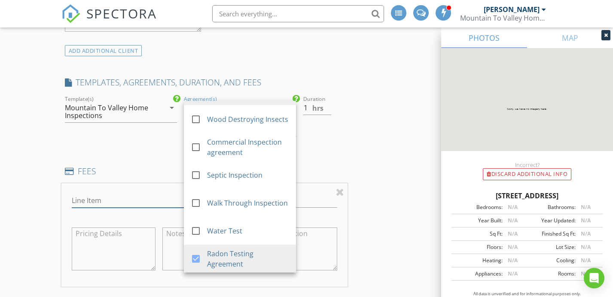
click at [150, 194] on input "Line Item" at bounding box center [136, 201] width 129 height 14
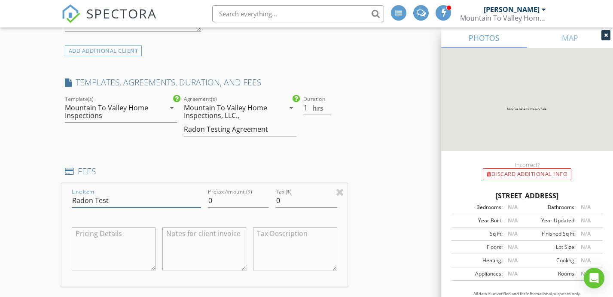
type input "Radon Test"
type input "175"
click at [265, 152] on div "INSPECTOR(S) check_box Justin Weber PRIMARY check_box_outline_blank Mike Bonita…" at bounding box center [204, 236] width 286 height 1584
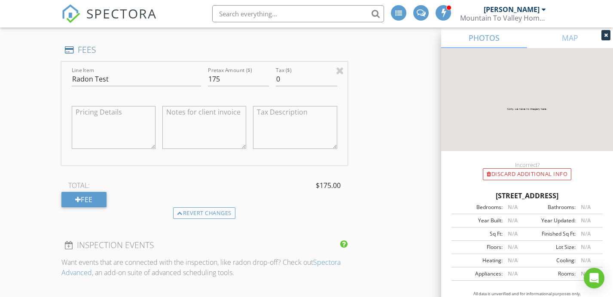
scroll to position [1038, 0]
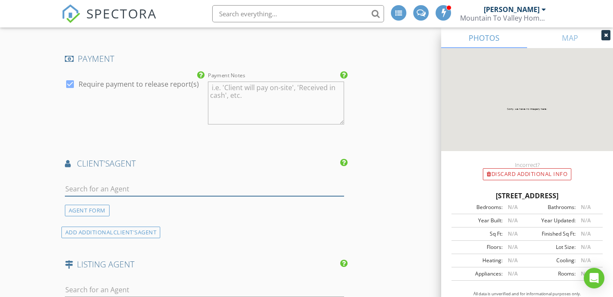
click at [141, 182] on input "text" at bounding box center [204, 189] width 279 height 14
type input "G"
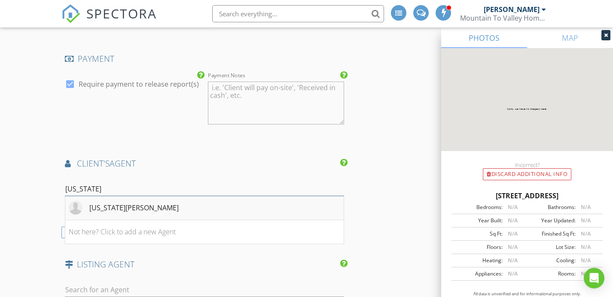
type input "virginia"
click at [152, 196] on li "[US_STATE][PERSON_NAME]" at bounding box center [204, 208] width 278 height 24
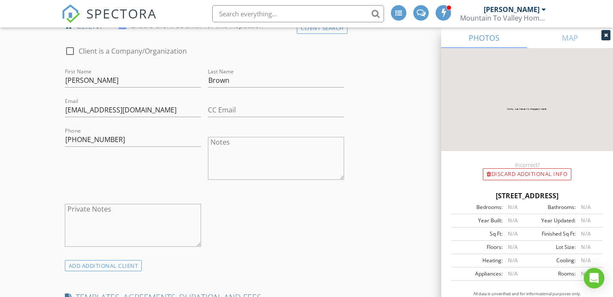
scroll to position [423, 0]
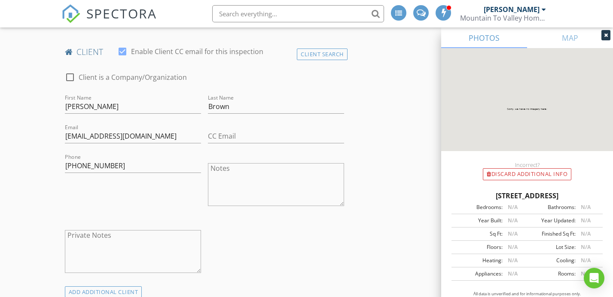
click at [283, 17] on input "text" at bounding box center [298, 13] width 172 height 17
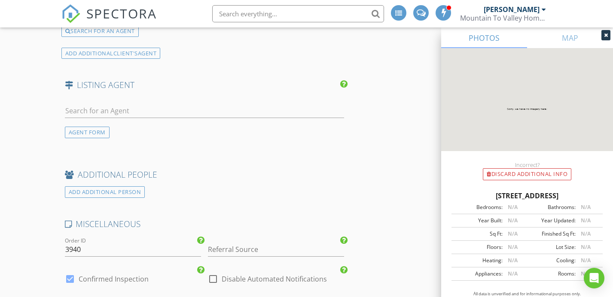
scroll to position [1420, 0]
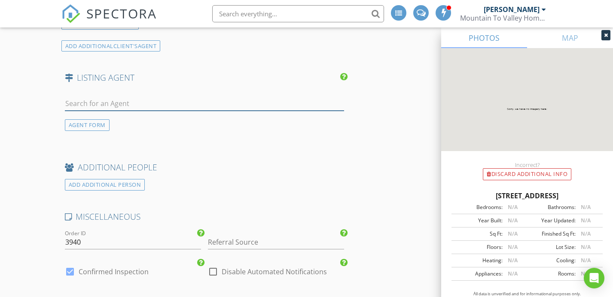
click at [164, 100] on input "text" at bounding box center [204, 104] width 279 height 14
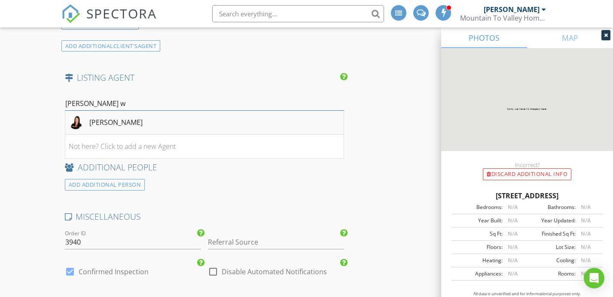
type input "dawn w"
click at [164, 115] on li "Dawn Wiringer" at bounding box center [204, 123] width 278 height 24
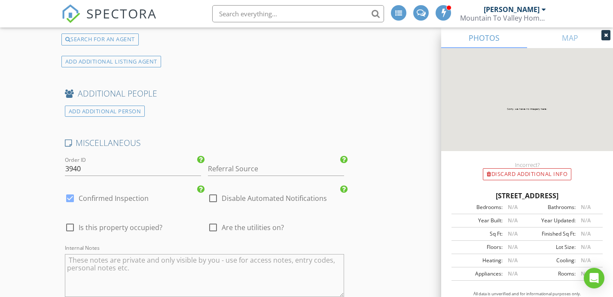
scroll to position [1859, 0]
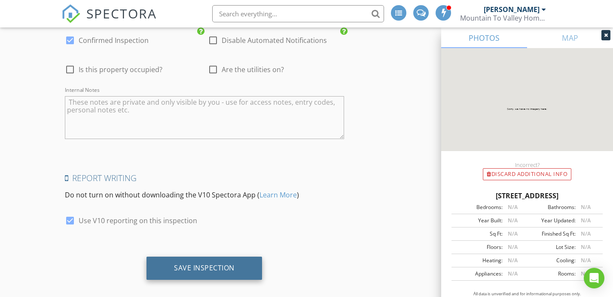
click at [190, 264] on div "Save Inspection" at bounding box center [204, 268] width 61 height 9
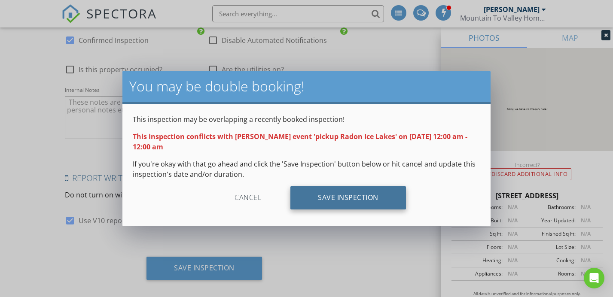
click at [345, 195] on div "Save Inspection" at bounding box center [348, 197] width 116 height 23
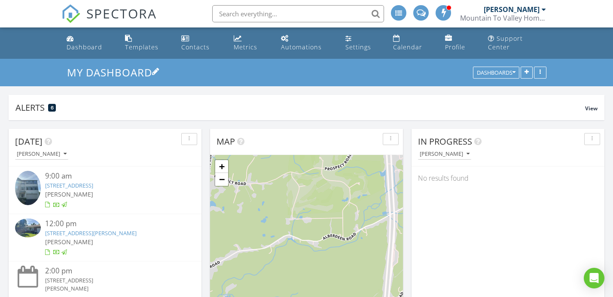
scroll to position [185, 193]
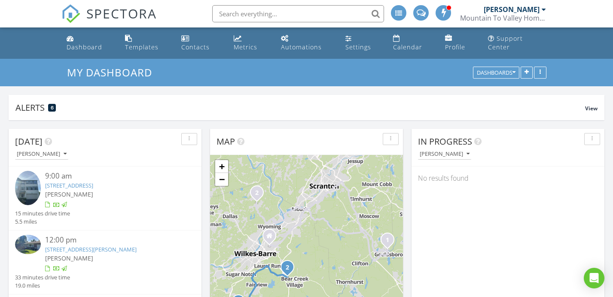
click at [258, 9] on input "text" at bounding box center [298, 13] width 172 height 17
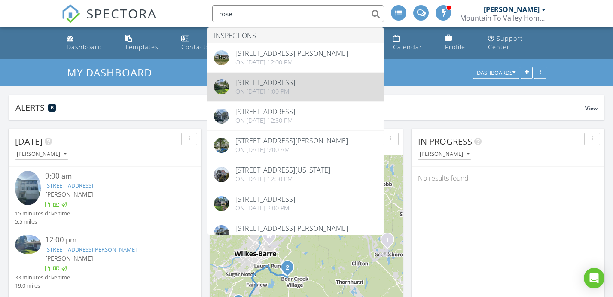
type input "rose"
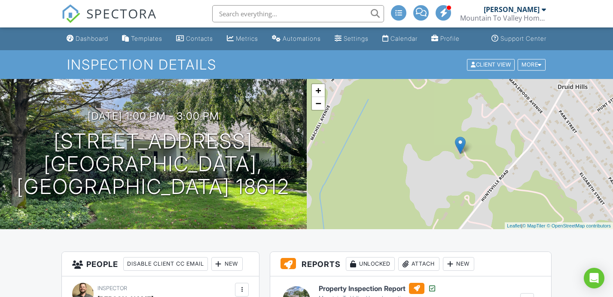
click at [72, 40] on div "Dashboard" at bounding box center [70, 38] width 7 height 7
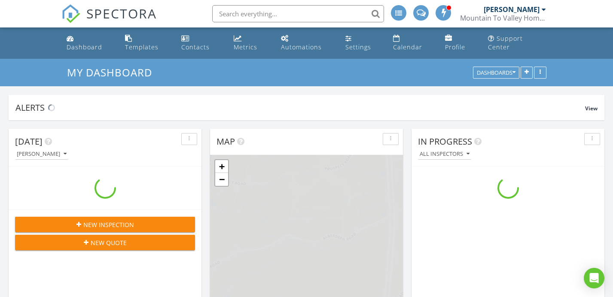
scroll to position [890, 613]
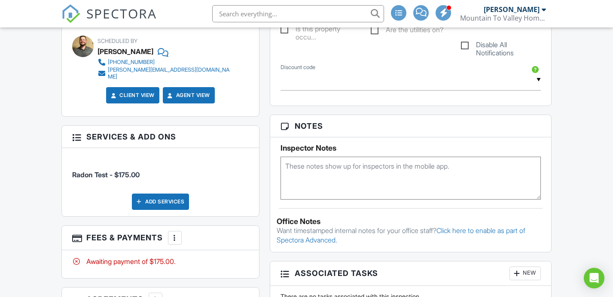
scroll to position [610, 0]
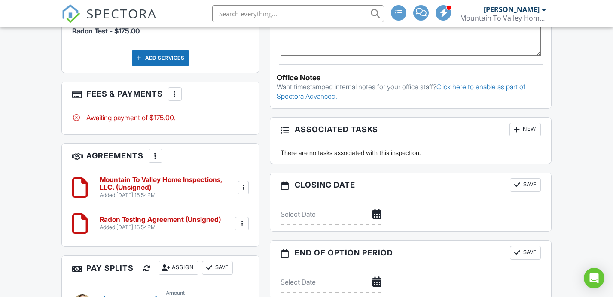
click at [242, 183] on div at bounding box center [243, 187] width 9 height 9
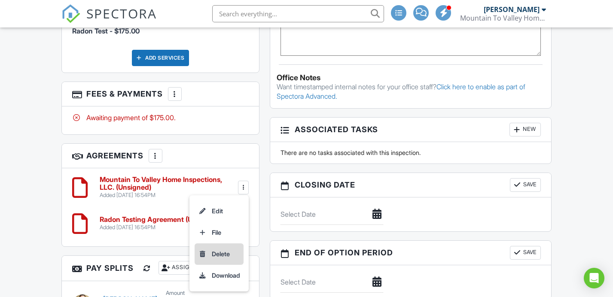
click at [228, 246] on li "Delete" at bounding box center [219, 254] width 49 height 21
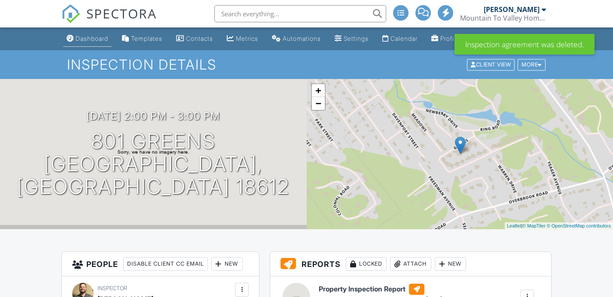
click at [80, 42] on div "Dashboard" at bounding box center [92, 38] width 33 height 7
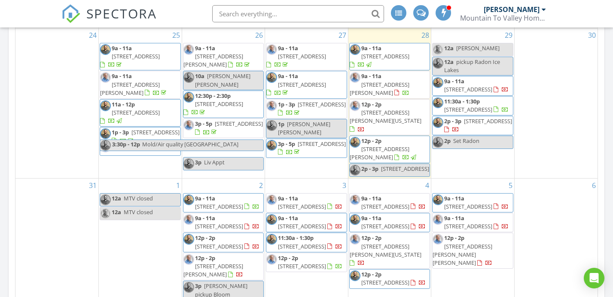
scroll to position [405, 0]
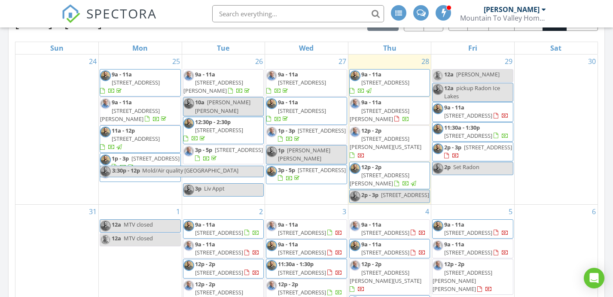
click at [475, 84] on span "pickup Radon Ice Lakes" at bounding box center [472, 92] width 56 height 16
select select "7"
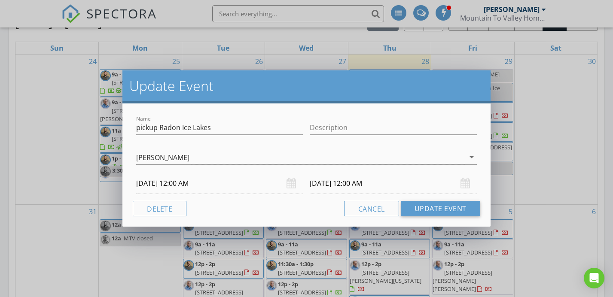
click at [183, 188] on input "[DATE] 12:00 AM" at bounding box center [219, 183] width 167 height 21
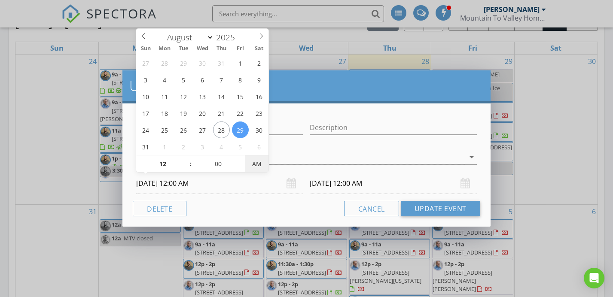
type input "[DATE] 12:00 PM"
type input "08/30/2025 12:00 PM"
click at [267, 159] on span "AM" at bounding box center [257, 163] width 24 height 17
type input "01"
type input "08/29/2025 1:00 PM"
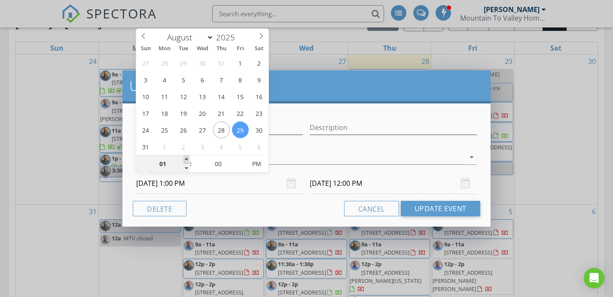
click at [186, 158] on span at bounding box center [186, 159] width 6 height 9
type input "01"
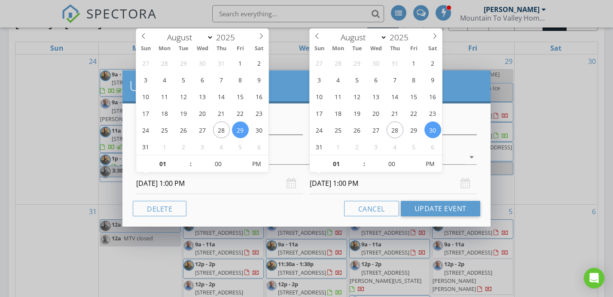
click at [398, 180] on input "08/30/2025 1:00 PM" at bounding box center [393, 183] width 167 height 21
type input "08/29/2025 1:00 PM"
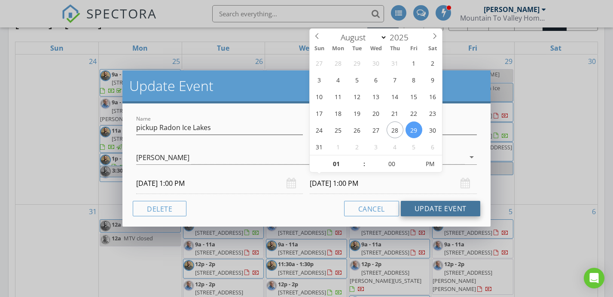
click at [431, 202] on button "Update Event" at bounding box center [440, 208] width 79 height 15
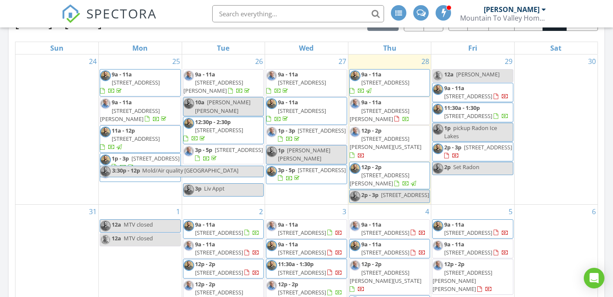
click at [224, 79] on span "[STREET_ADDRESS][PERSON_NAME]" at bounding box center [213, 87] width 60 height 16
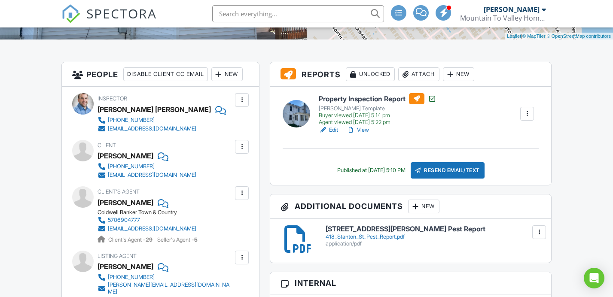
scroll to position [212, 0]
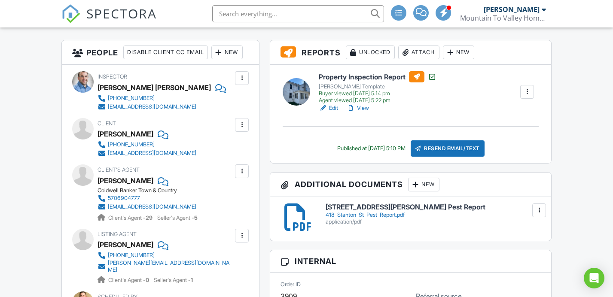
click at [149, 157] on div "jlinnehan922@gmail.com" at bounding box center [152, 153] width 88 height 7
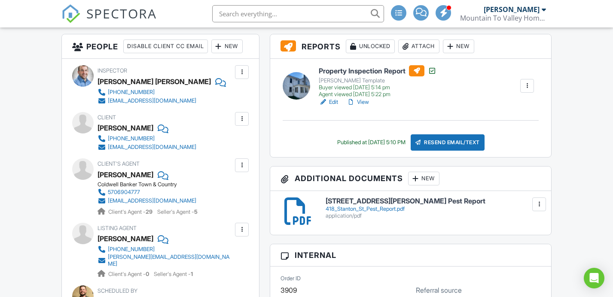
scroll to position [0, 0]
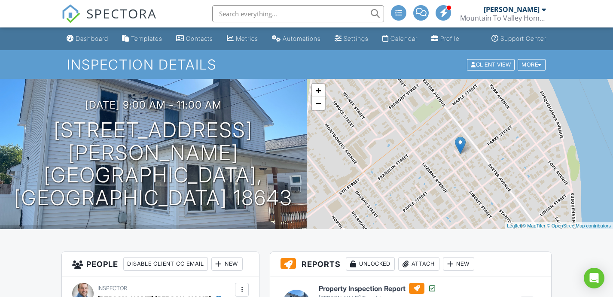
click at [73, 34] on link "Dashboard" at bounding box center [87, 39] width 49 height 16
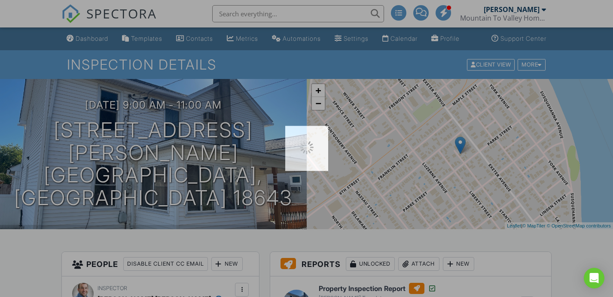
scroll to position [1, 0]
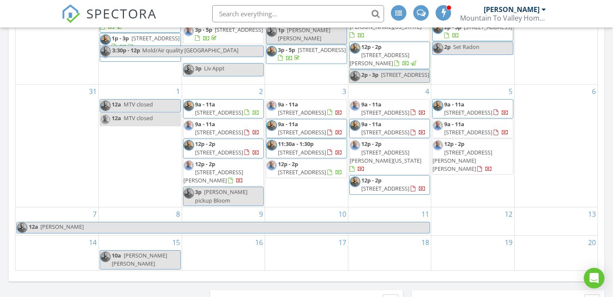
scroll to position [519, 0]
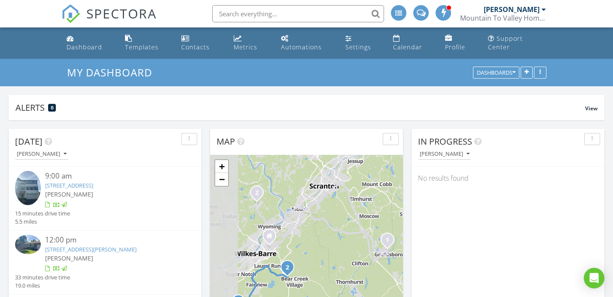
scroll to position [890, 613]
